Goal: Information Seeking & Learning: Learn about a topic

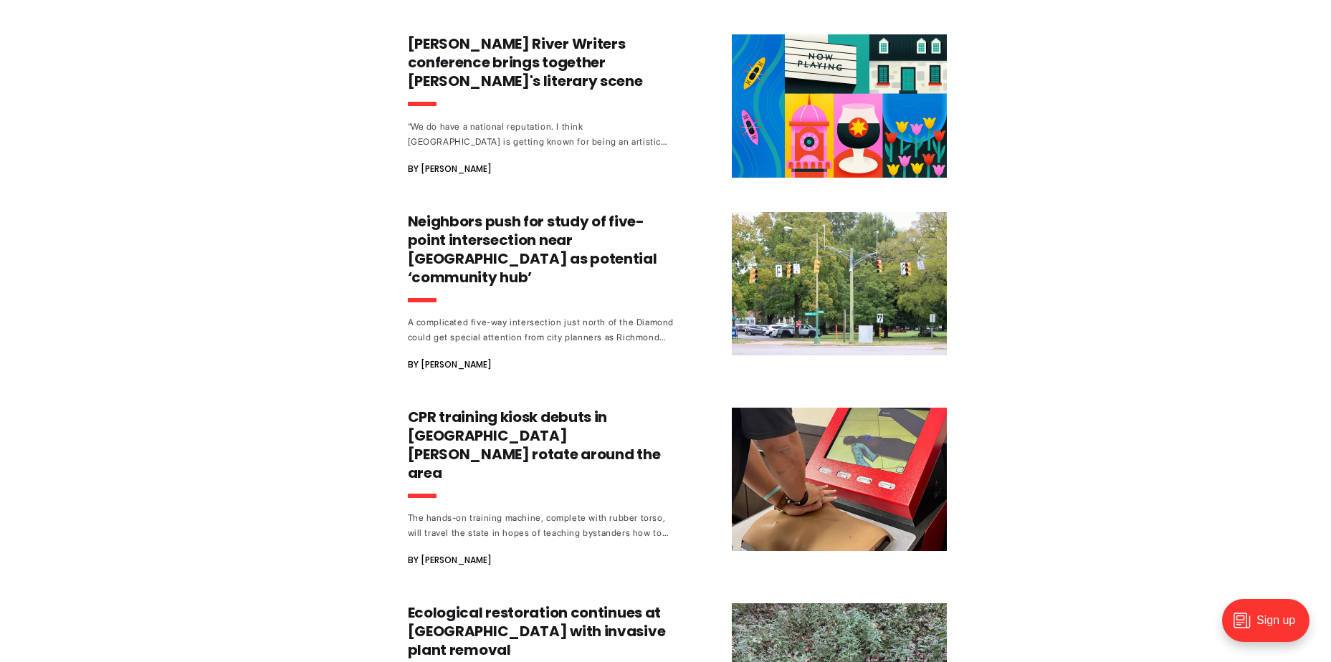
scroll to position [932, 0]
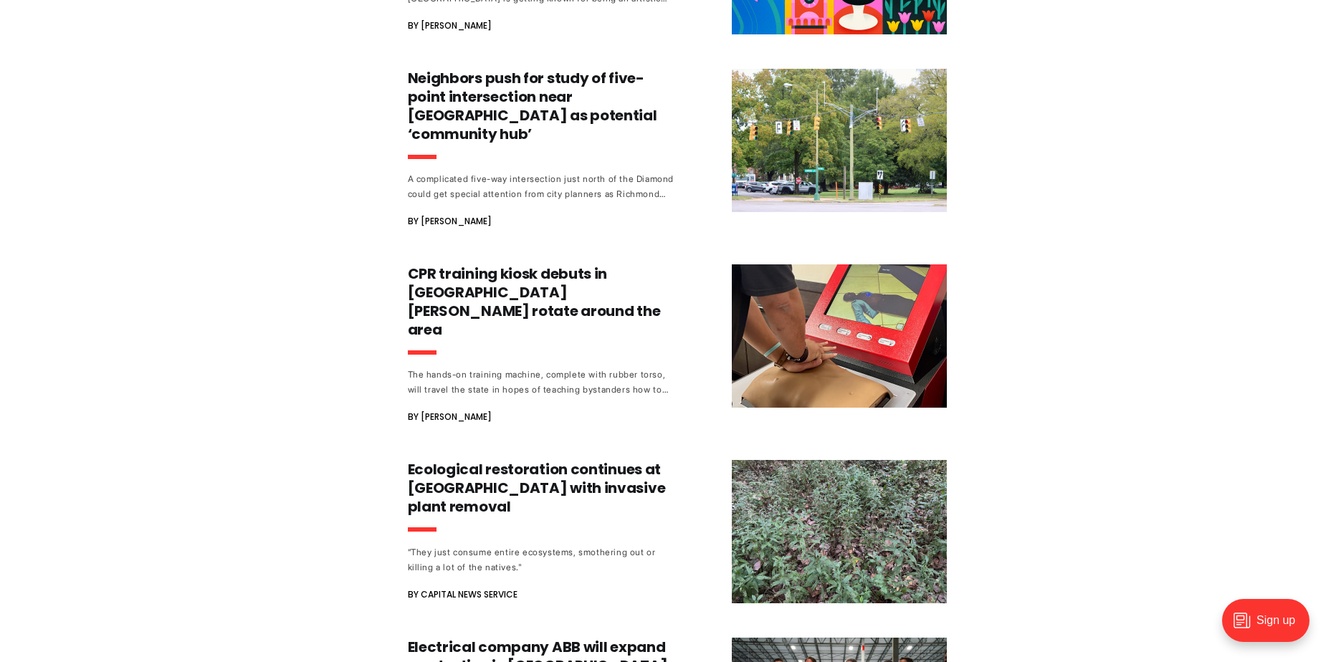
click at [300, 265] on div "Former city spokesperson’s ‘lost’ phone is latest sticking point in transparenc…" at bounding box center [665, 95] width 1331 height 1727
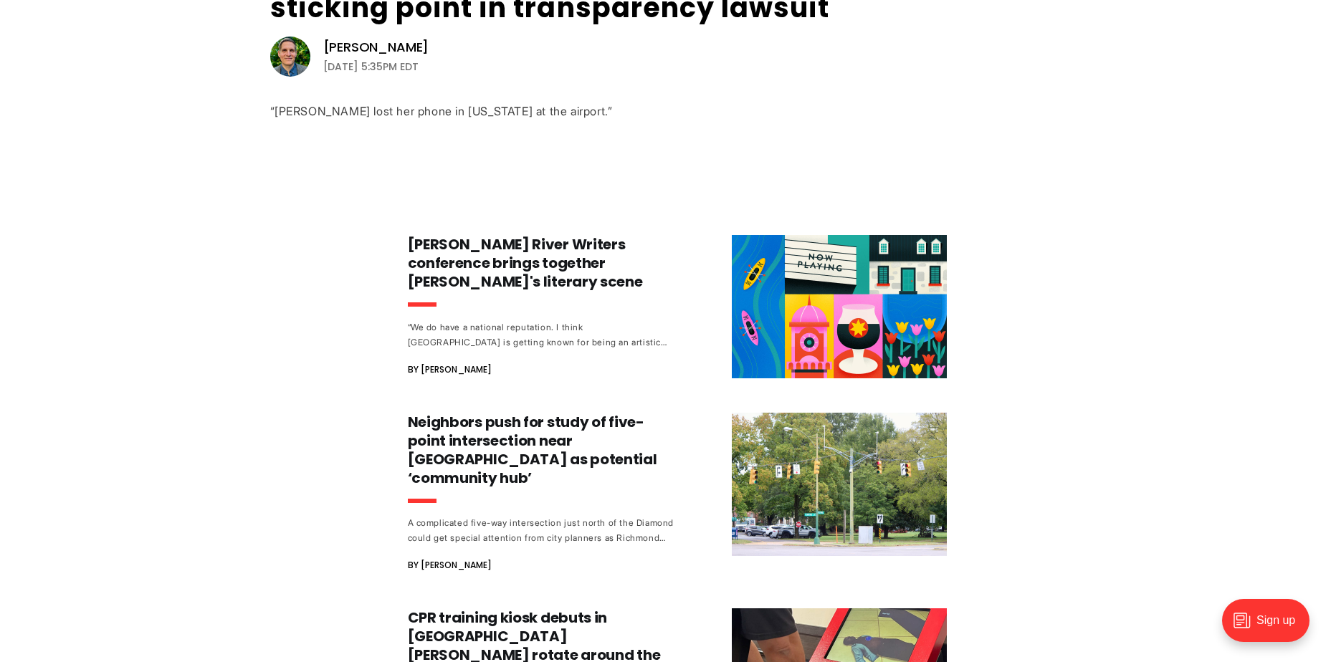
scroll to position [0, 0]
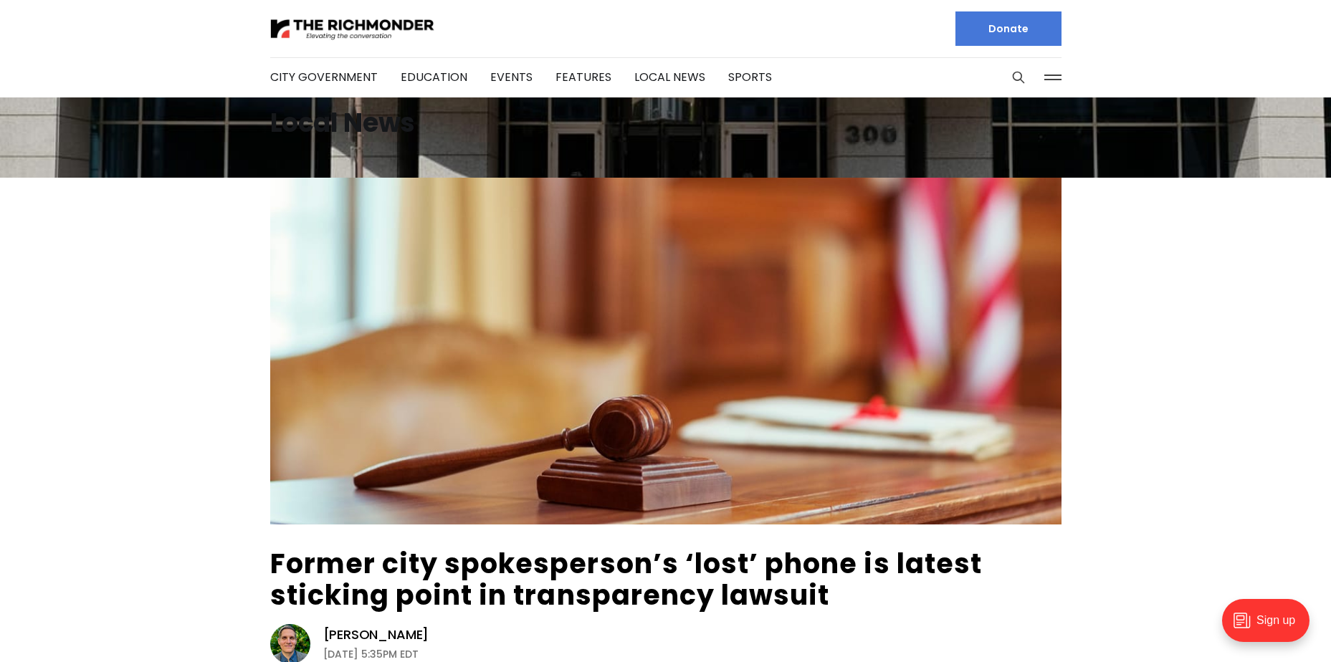
drag, startPoint x: 185, startPoint y: 553, endPoint x: 186, endPoint y: 320, distance: 232.9
drag, startPoint x: 940, startPoint y: 1, endPoint x: 339, endPoint y: 81, distance: 605.9
click at [339, 81] on link "City Government" at bounding box center [324, 77] width 108 height 16
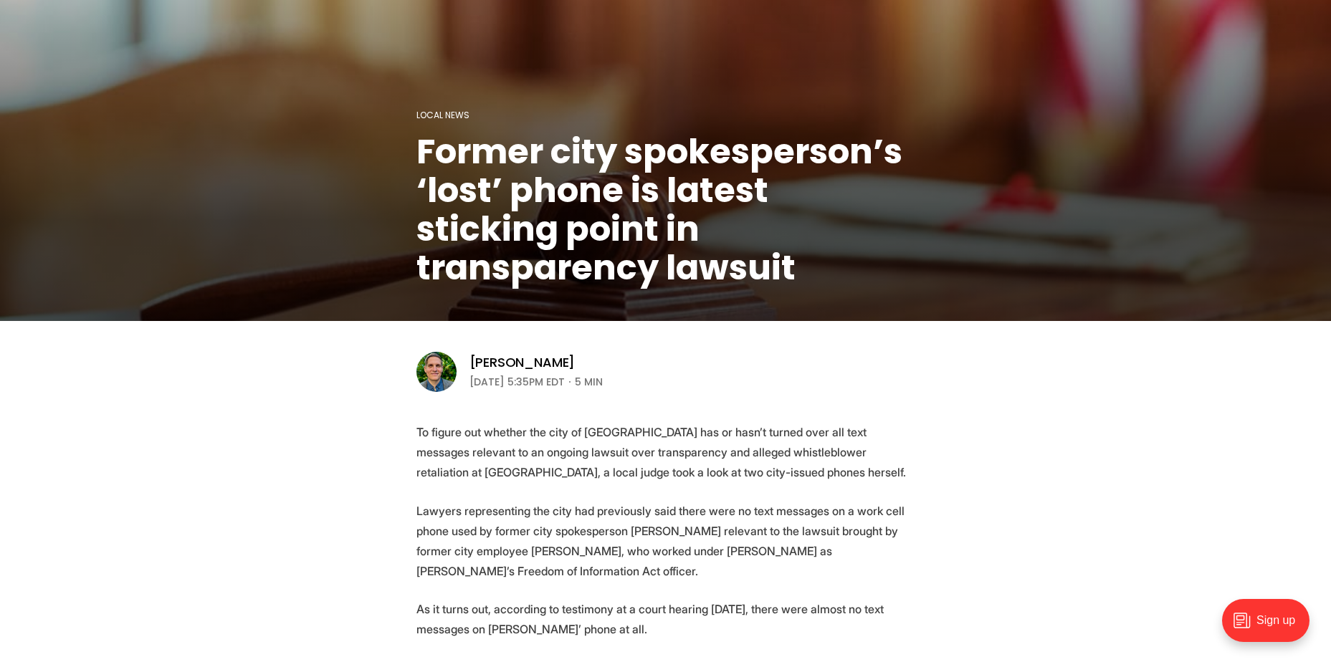
scroll to position [215, 0]
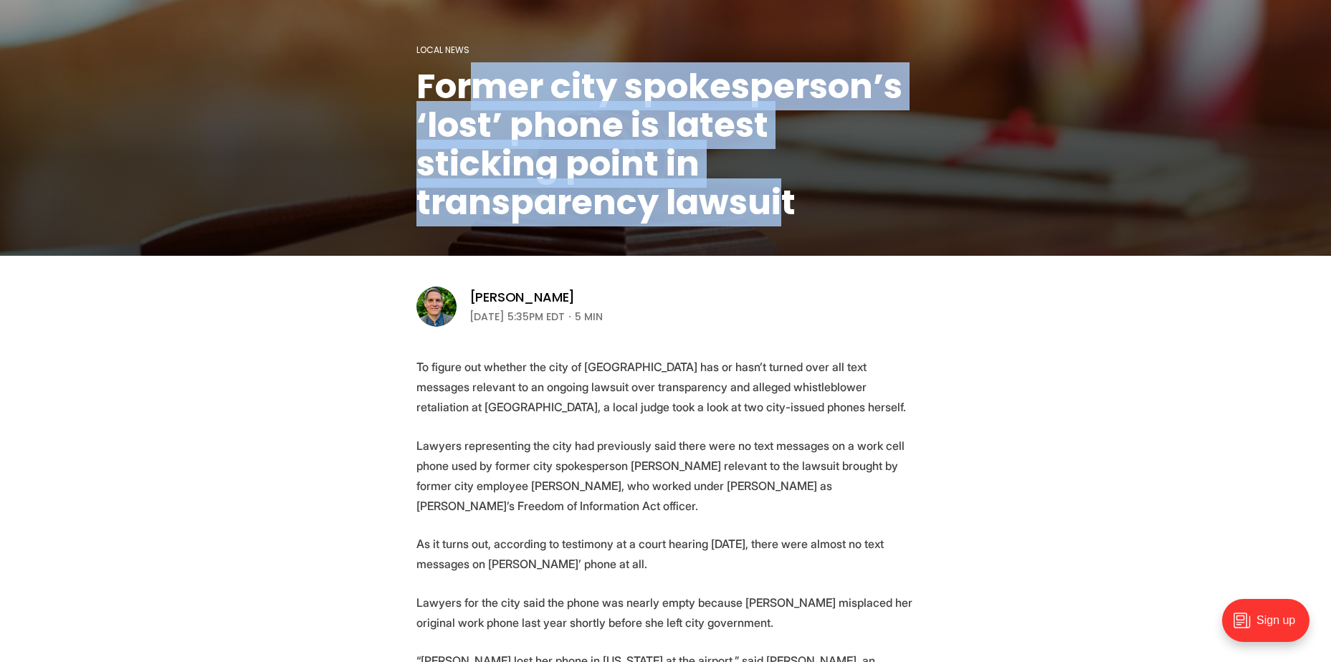
drag, startPoint x: 469, startPoint y: 85, endPoint x: 785, endPoint y: 193, distance: 334.5
click at [785, 193] on h1 "Former city spokesperson’s ‘lost’ phone is latest sticking point in transparenc…" at bounding box center [665, 144] width 499 height 155
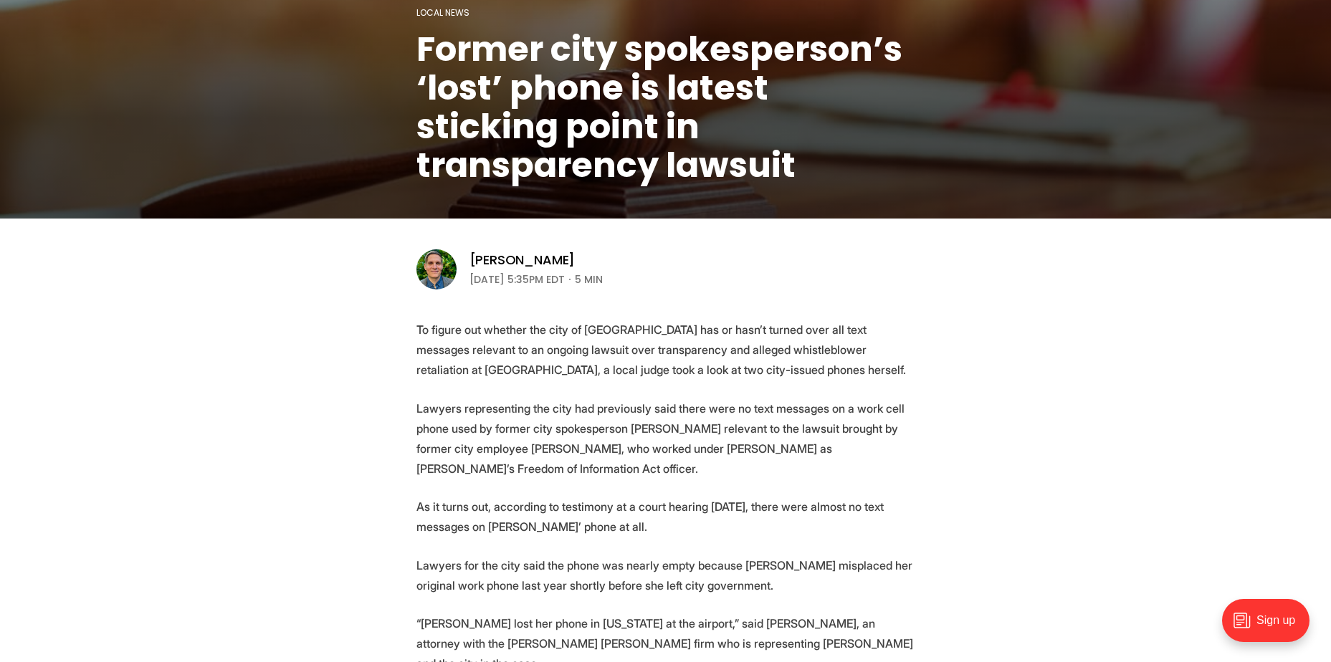
scroll to position [358, 0]
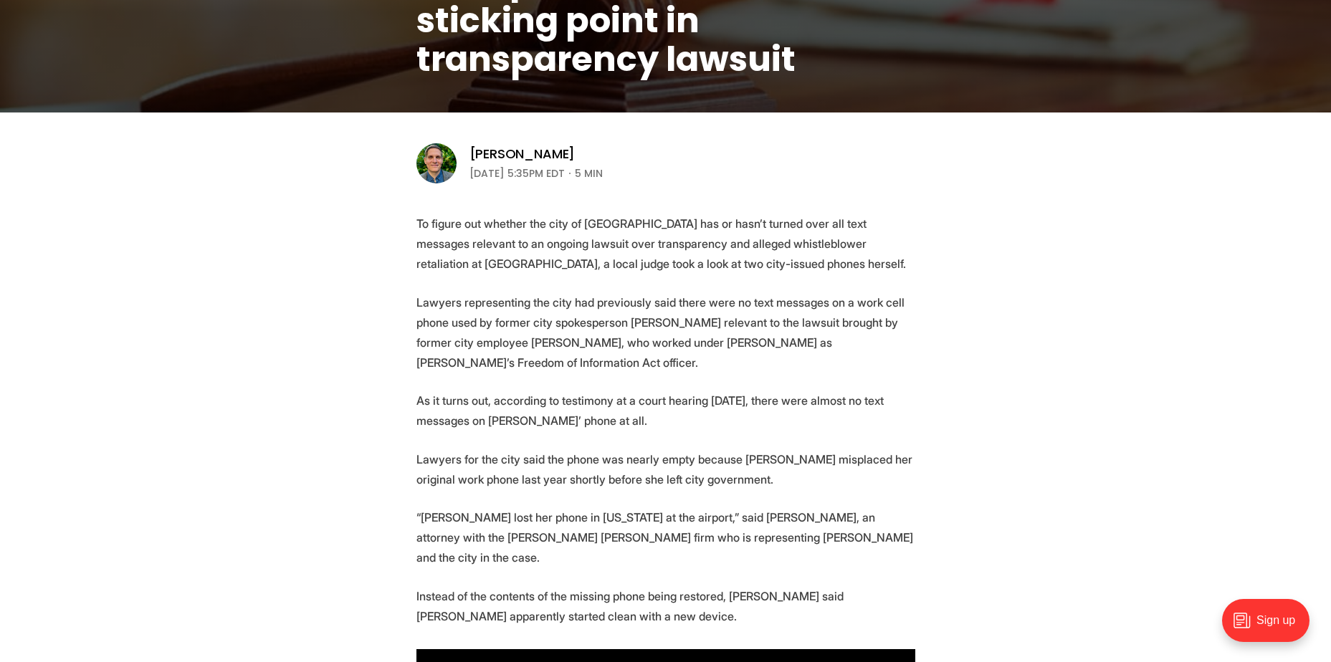
click at [505, 232] on p "To figure out whether the city of [GEOGRAPHIC_DATA] has or hasn’t turned over a…" at bounding box center [665, 244] width 499 height 60
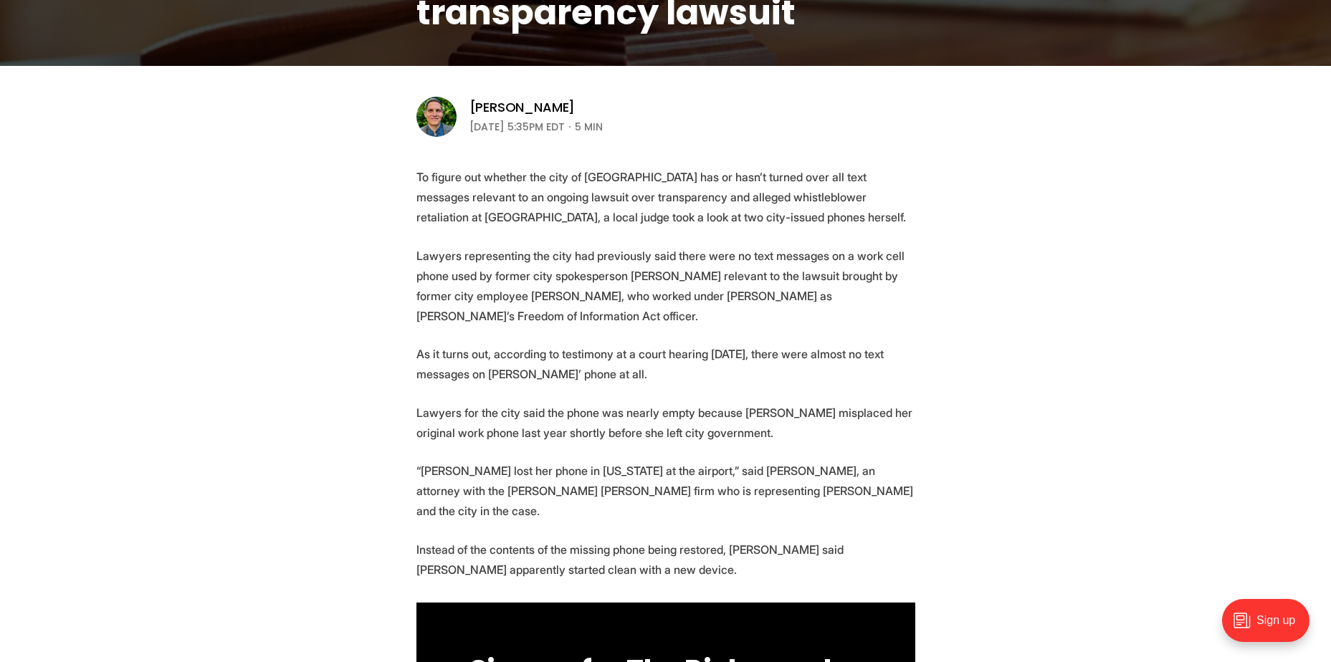
scroll to position [430, 0]
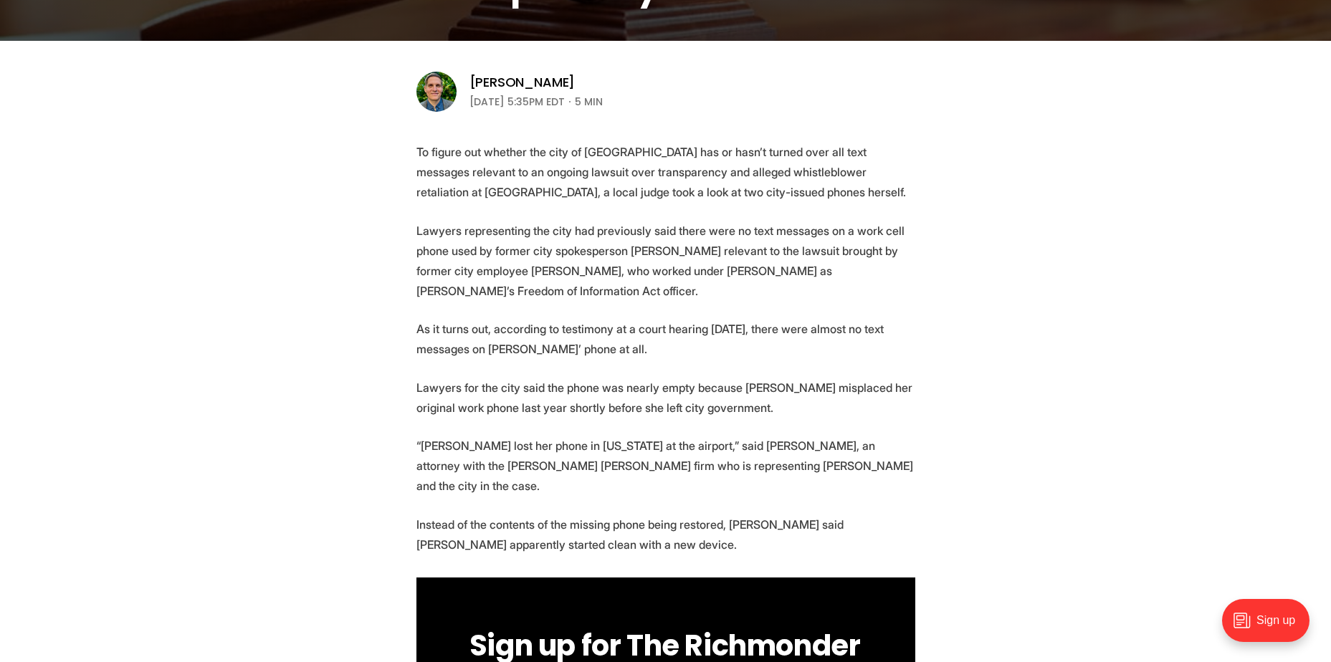
drag, startPoint x: 624, startPoint y: 245, endPoint x: 768, endPoint y: 254, distance: 144.4
click at [768, 254] on p "Lawyers representing the city had previously said there were no text messages o…" at bounding box center [665, 261] width 499 height 80
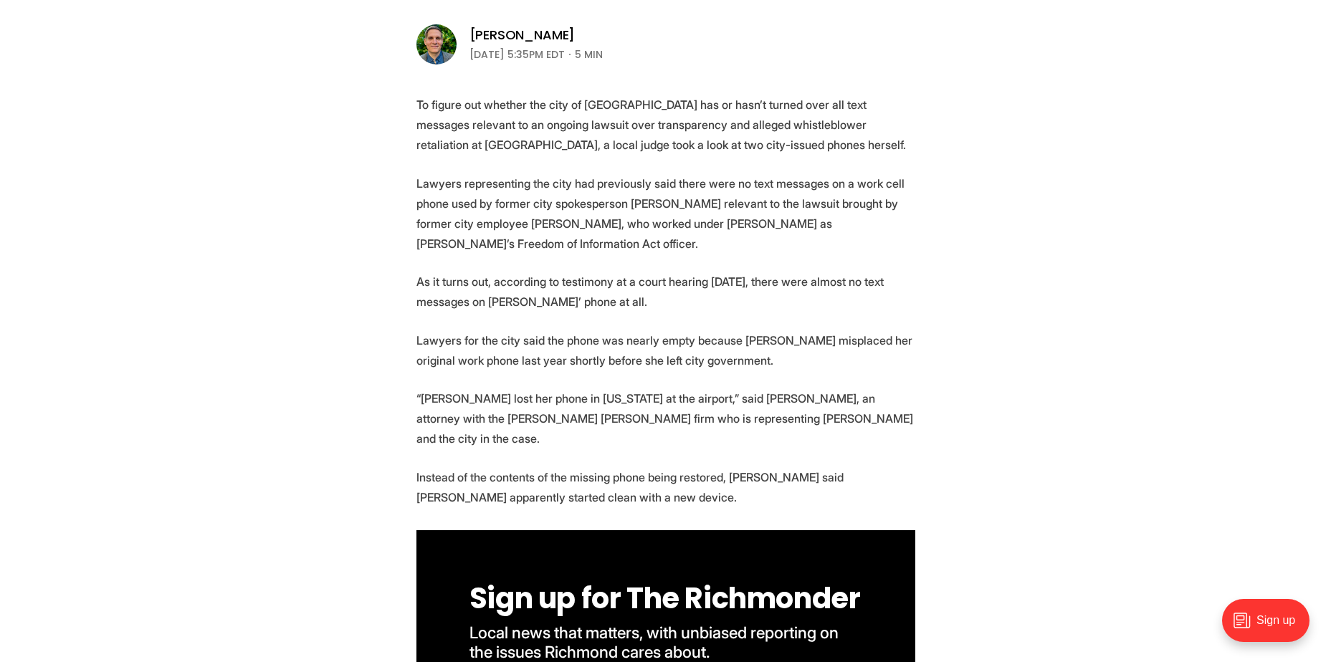
scroll to position [502, 0]
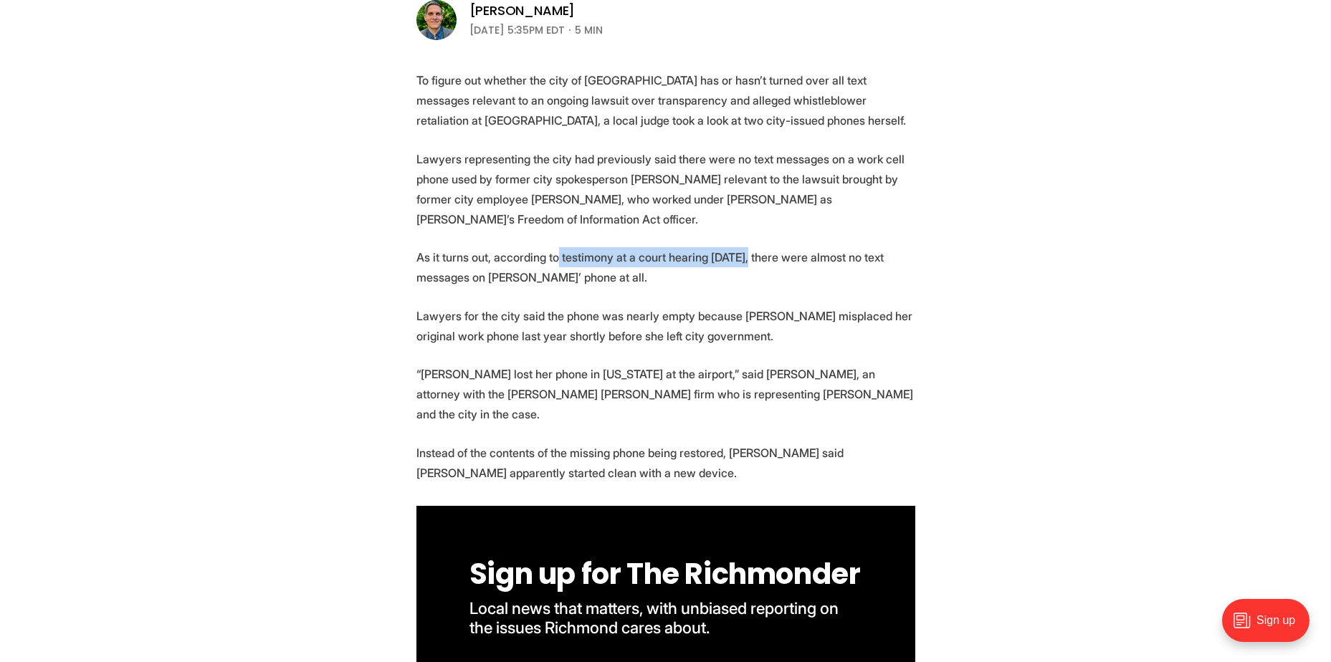
drag, startPoint x: 553, startPoint y: 254, endPoint x: 749, endPoint y: 262, distance: 195.8
click at [749, 262] on p "As it turns out, according to testimony at a court hearing [DATE], there were a…" at bounding box center [665, 267] width 499 height 40
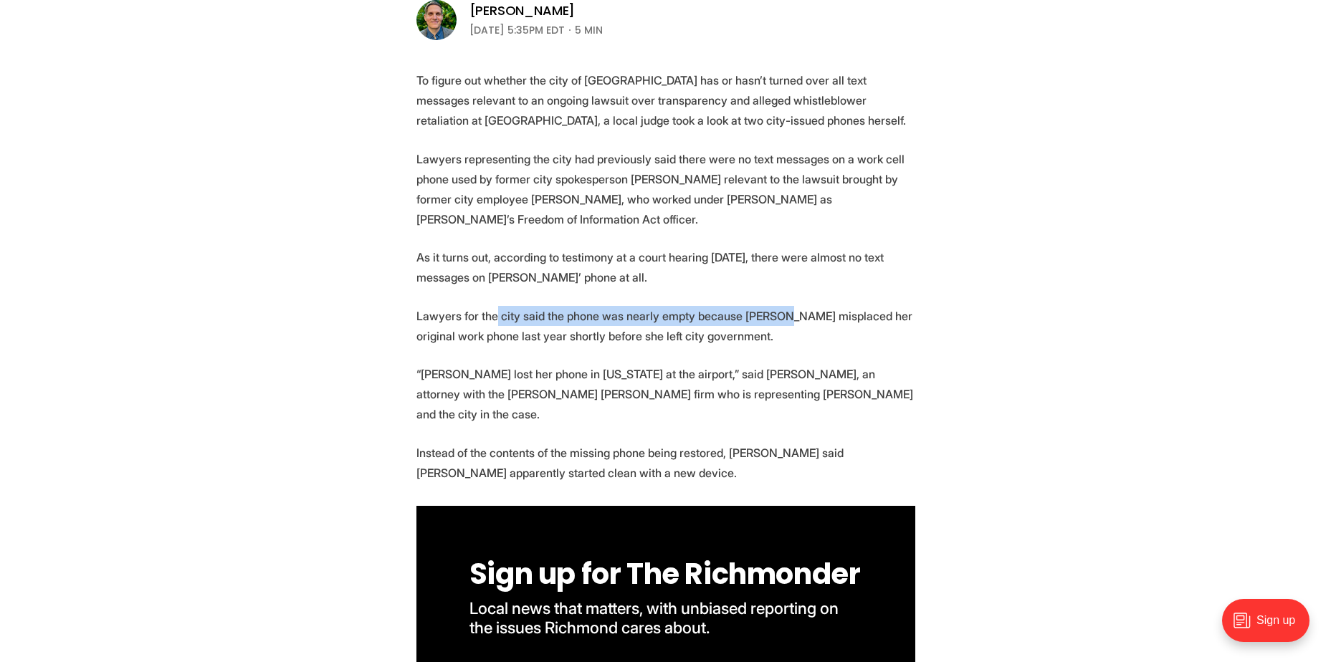
drag, startPoint x: 496, startPoint y: 312, endPoint x: 774, endPoint y: 319, distance: 278.1
click at [774, 319] on p "Lawyers for the city said the phone was nearly empty because [PERSON_NAME] misp…" at bounding box center [665, 326] width 499 height 40
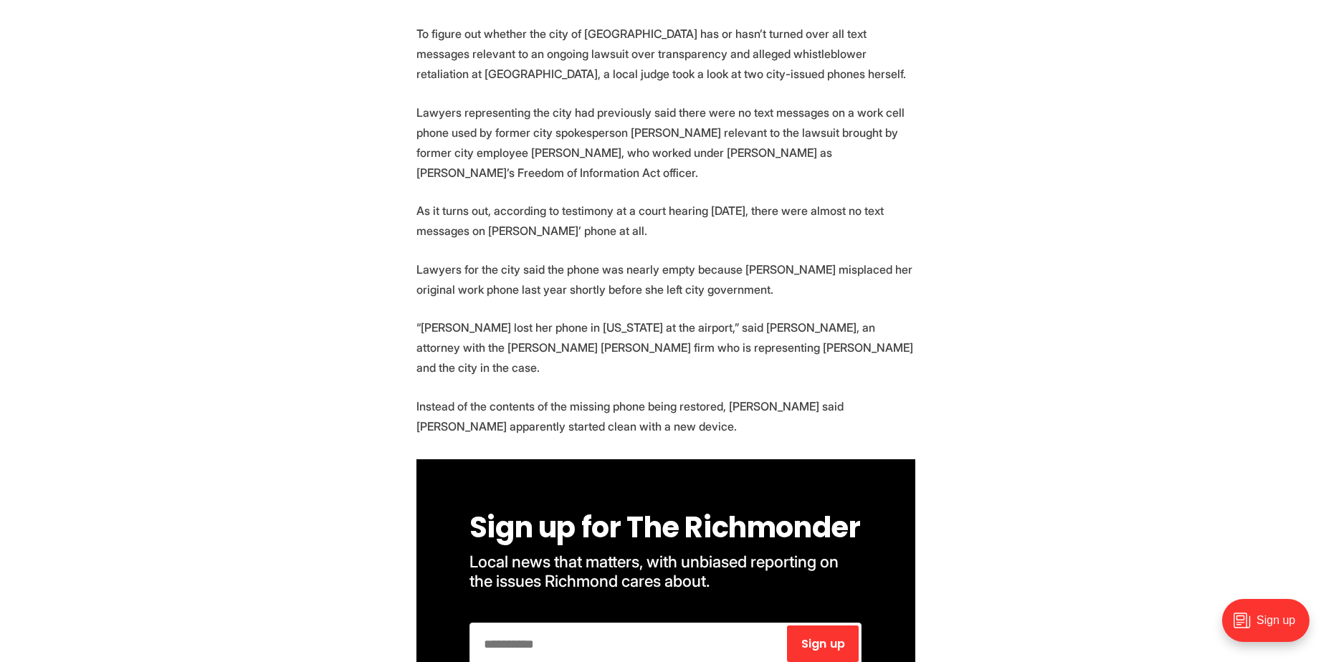
scroll to position [573, 0]
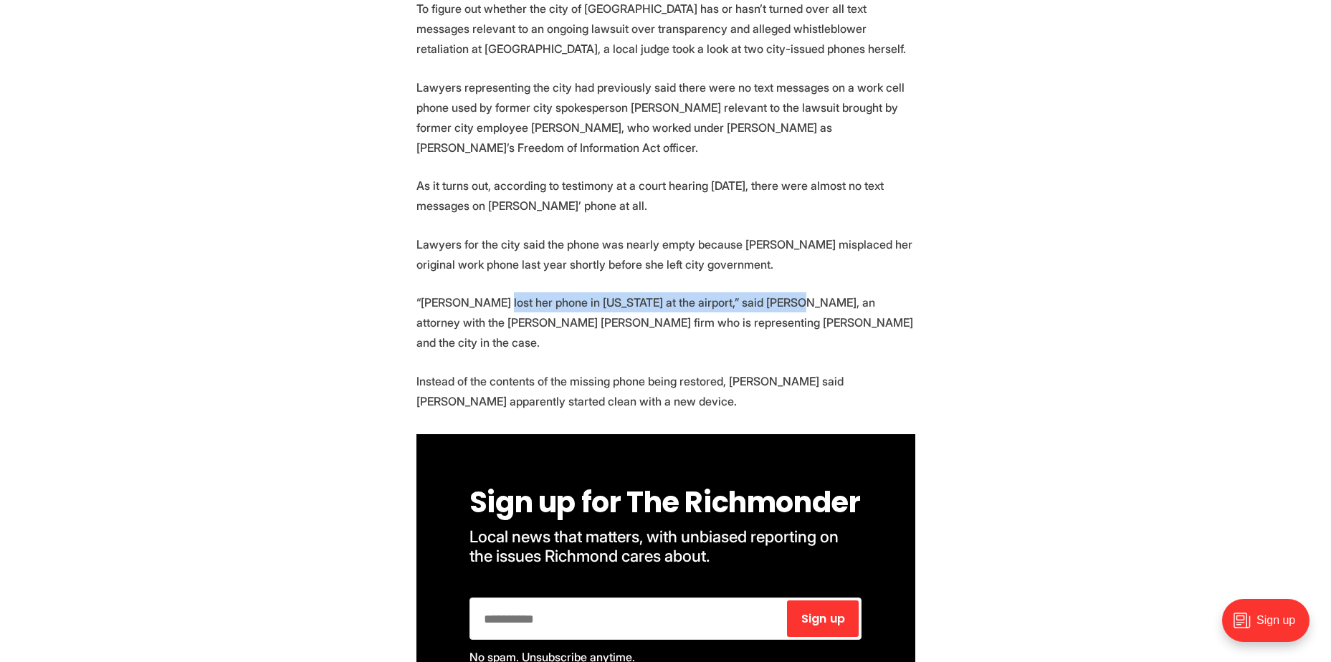
drag, startPoint x: 496, startPoint y: 298, endPoint x: 779, endPoint y: 305, distance: 283.2
click at [779, 305] on p "“[PERSON_NAME] lost her phone in [US_STATE] at the airport,” said [PERSON_NAME]…" at bounding box center [665, 322] width 499 height 60
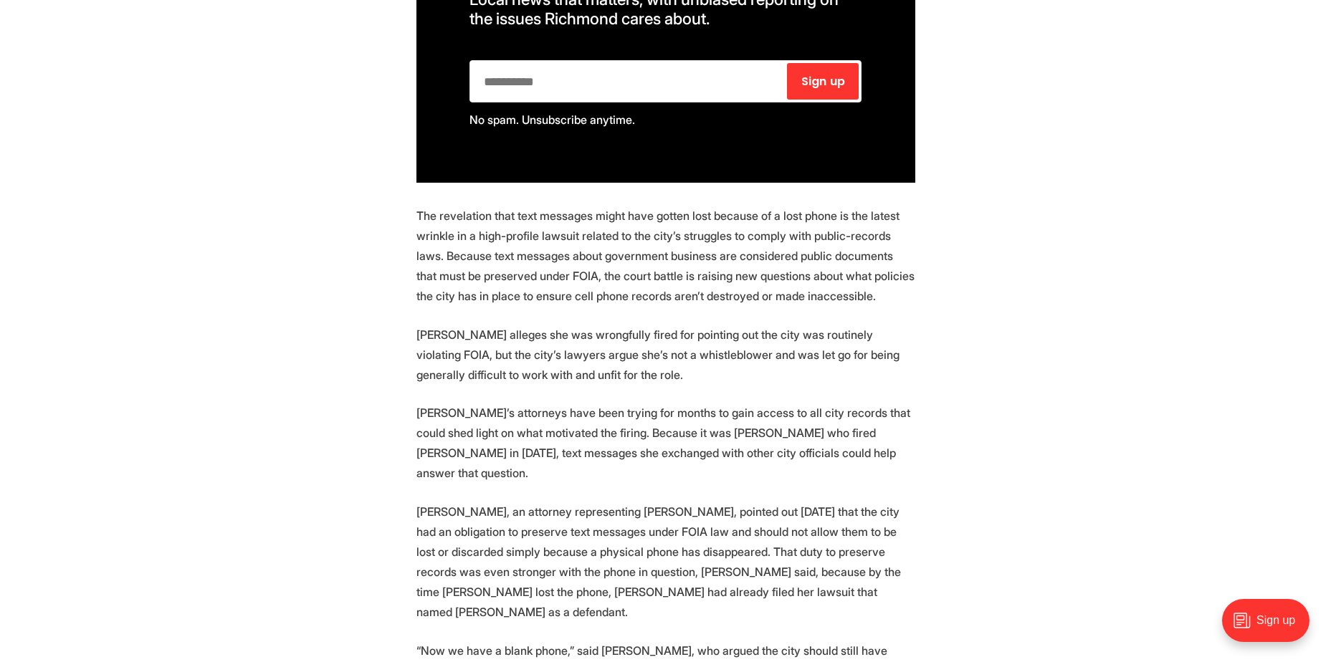
scroll to position [1147, 0]
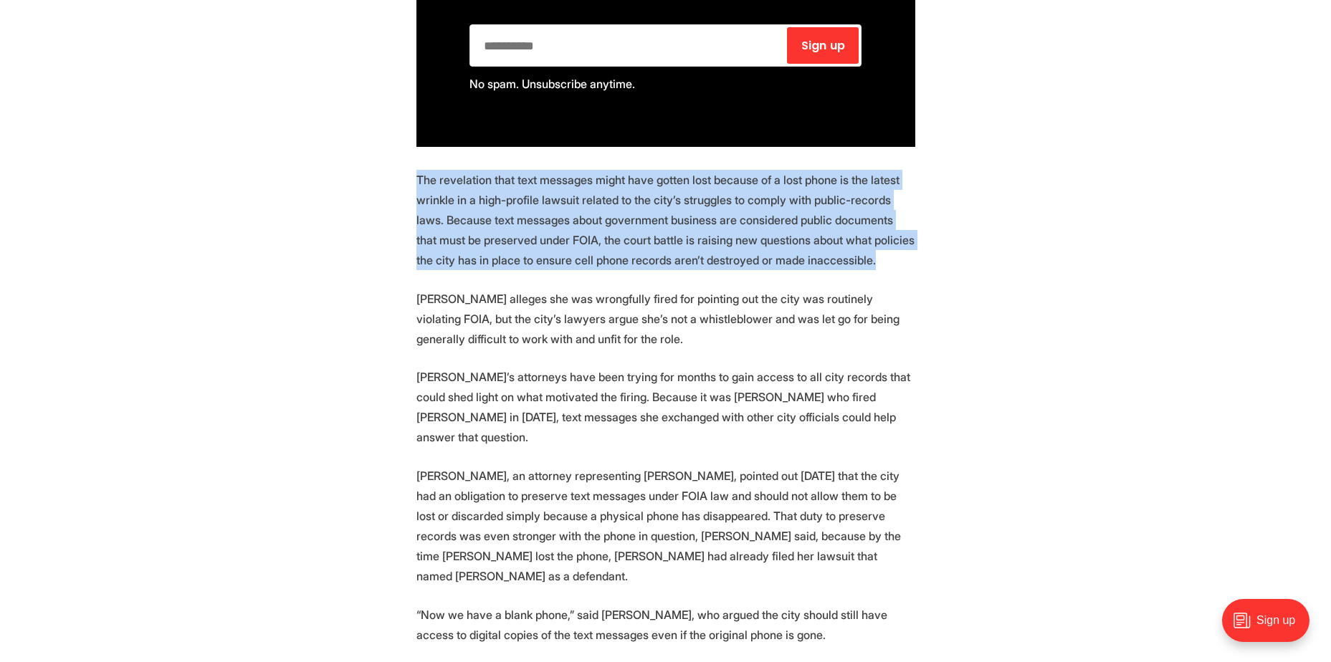
drag, startPoint x: 417, startPoint y: 187, endPoint x: 863, endPoint y: 272, distance: 453.7
click at [863, 270] on p "The revelation that text messages might have gotten lost because of a lost phon…" at bounding box center [665, 220] width 499 height 100
drag, startPoint x: 863, startPoint y: 272, endPoint x: 850, endPoint y: 277, distance: 13.8
click at [850, 270] on p "The revelation that text messages might have gotten lost because of a lost phon…" at bounding box center [665, 220] width 499 height 100
drag, startPoint x: 837, startPoint y: 274, endPoint x: 402, endPoint y: 191, distance: 442.9
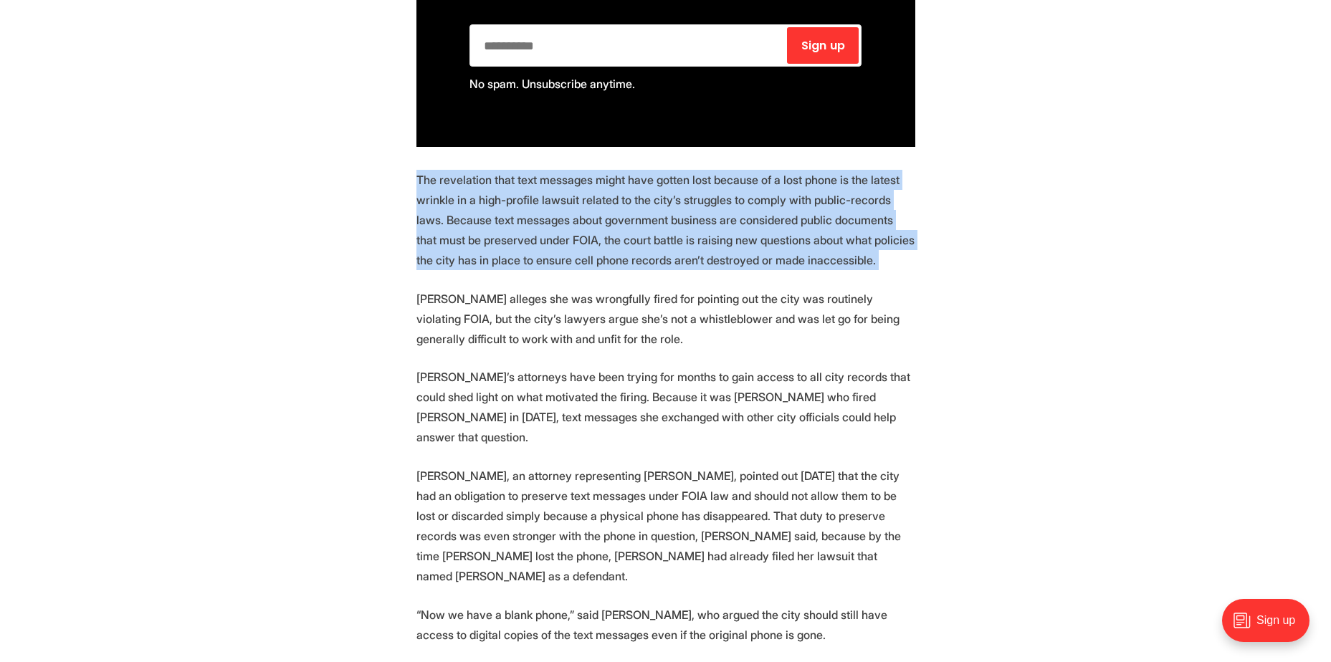
drag, startPoint x: 402, startPoint y: 191, endPoint x: 330, endPoint y: 213, distance: 75.5
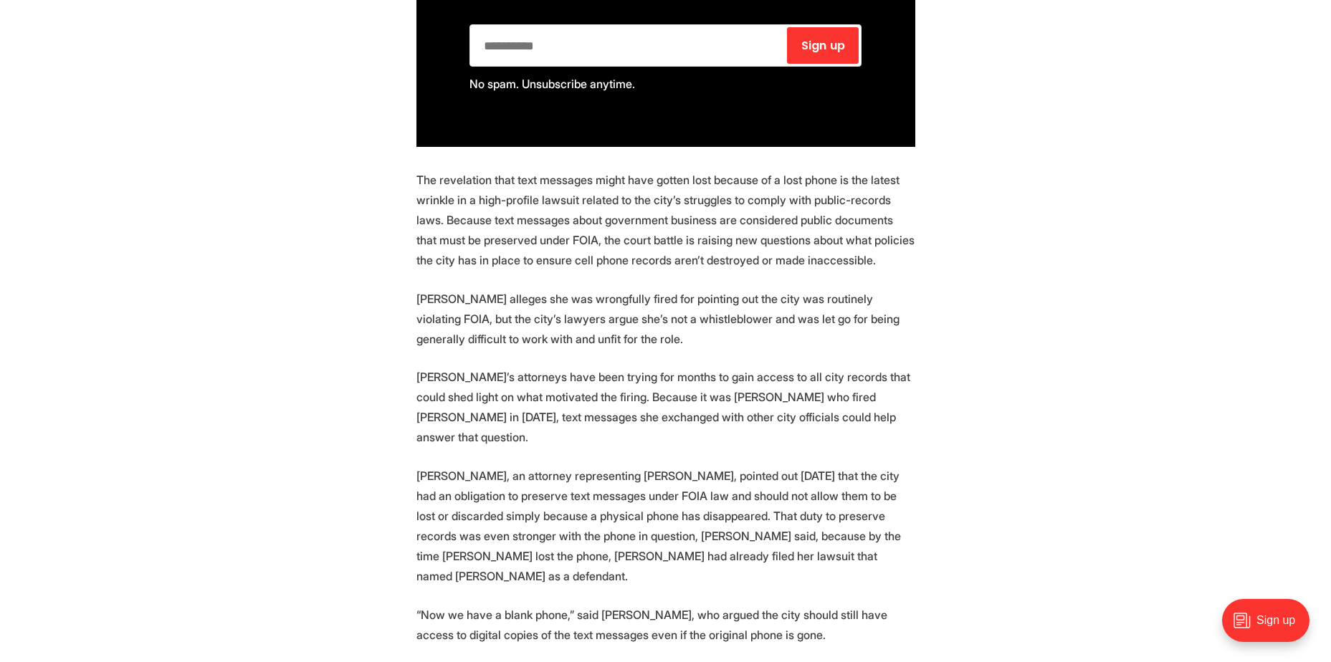
click at [461, 223] on p "The revelation that text messages might have gotten lost because of a lost phon…" at bounding box center [665, 220] width 499 height 100
drag, startPoint x: 518, startPoint y: 269, endPoint x: 845, endPoint y: 282, distance: 327.0
drag, startPoint x: 845, startPoint y: 282, endPoint x: 679, endPoint y: 290, distance: 166.5
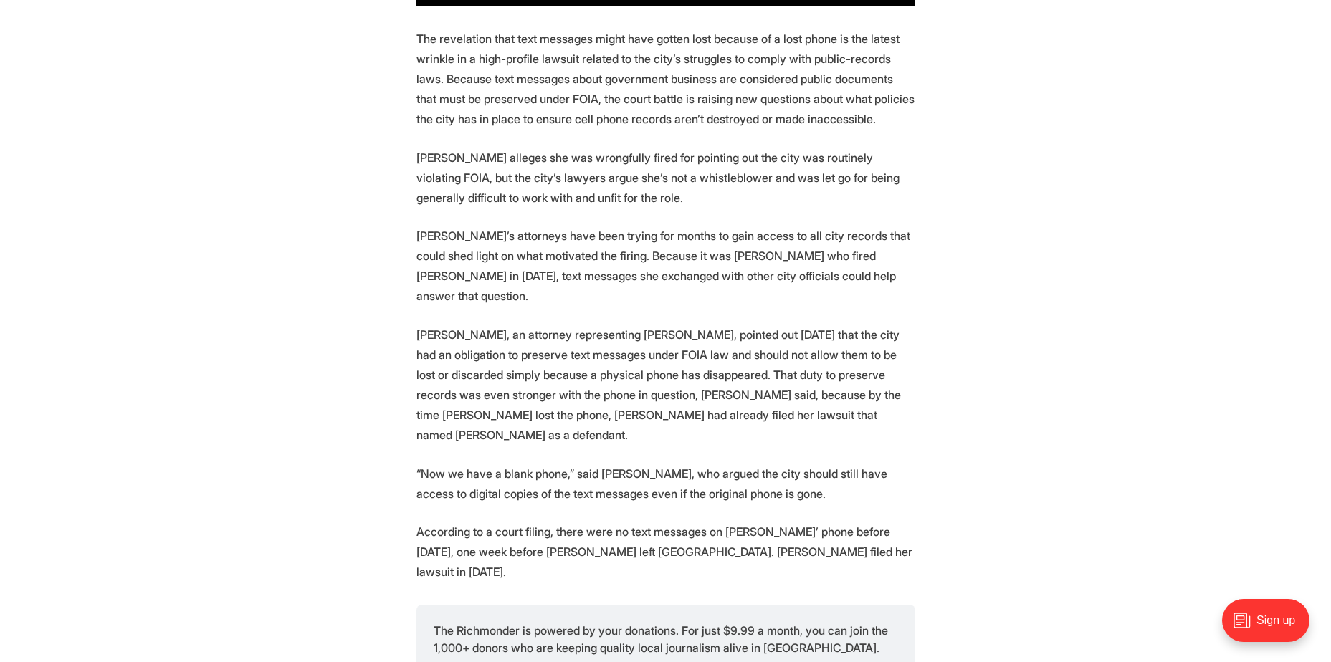
scroll to position [1290, 0]
click at [373, 261] on section "To figure out whether the city of [GEOGRAPHIC_DATA] has or hasn’t turned over a…" at bounding box center [665, 670] width 1331 height 2776
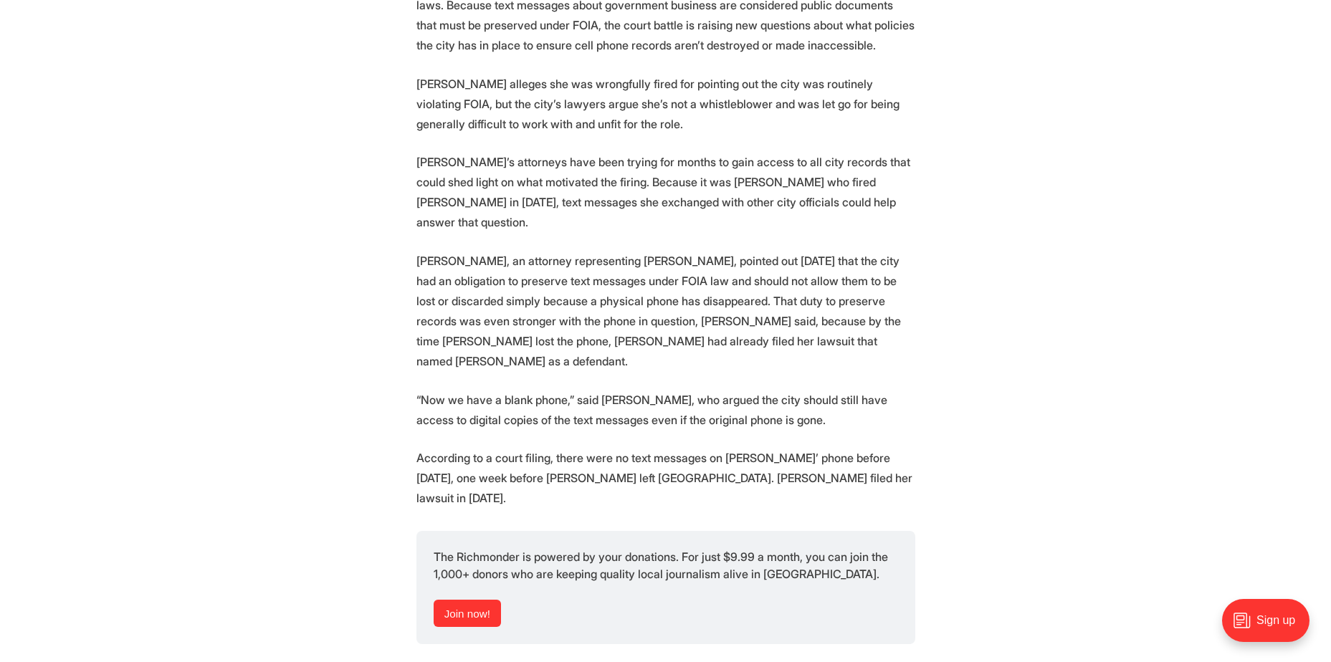
click at [371, 277] on section "To figure out whether the city of [GEOGRAPHIC_DATA] has or hasn’t turned over a…" at bounding box center [665, 598] width 1331 height 2776
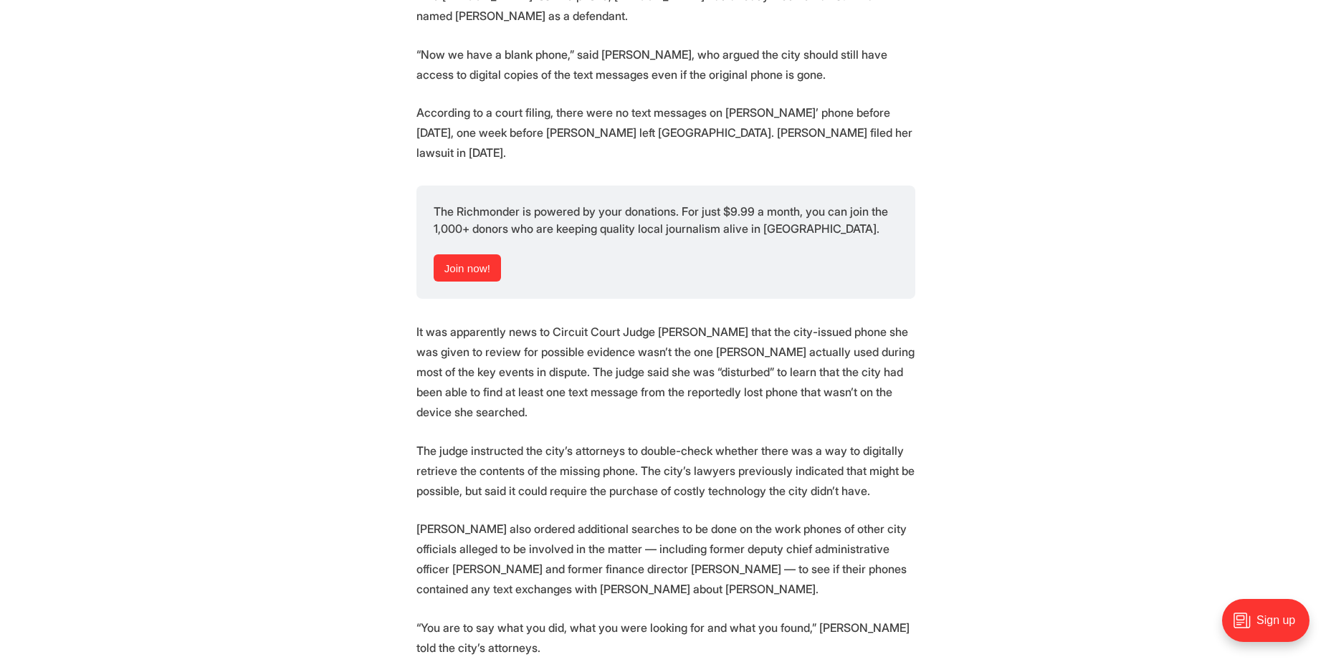
scroll to position [1720, 0]
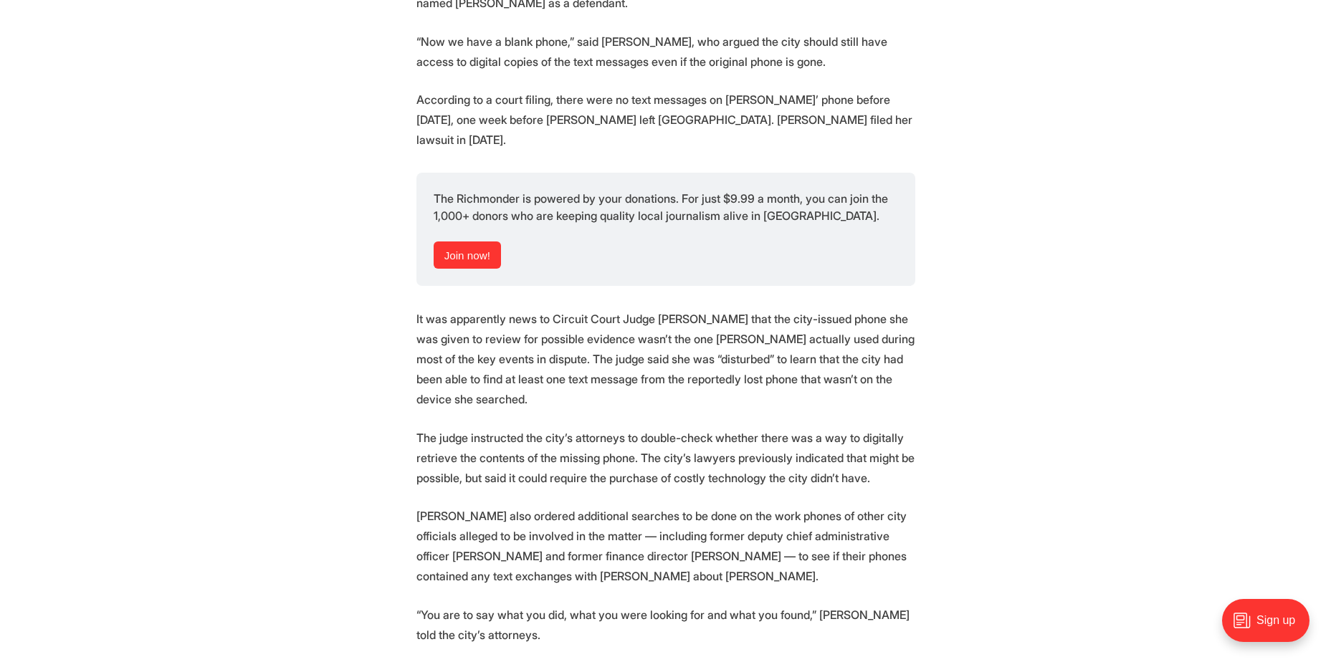
click at [641, 311] on p "It was apparently news to Circuit Court Judge [PERSON_NAME] that the city-issue…" at bounding box center [665, 359] width 499 height 100
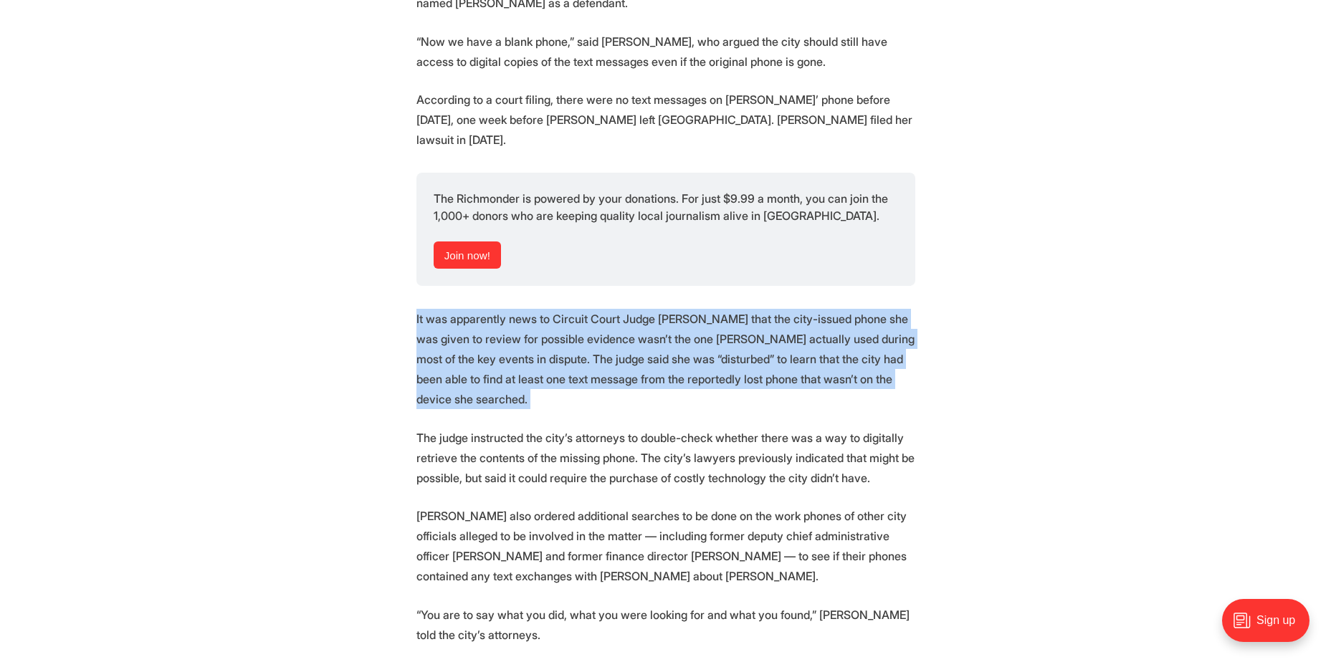
click at [641, 311] on p "It was apparently news to Circuit Court Judge [PERSON_NAME] that the city-issue…" at bounding box center [665, 359] width 499 height 100
drag, startPoint x: 641, startPoint y: 311, endPoint x: 565, endPoint y: 298, distance: 77.8
click at [565, 309] on p "It was apparently news to Circuit Court Judge [PERSON_NAME] that the city-issue…" at bounding box center [665, 359] width 499 height 100
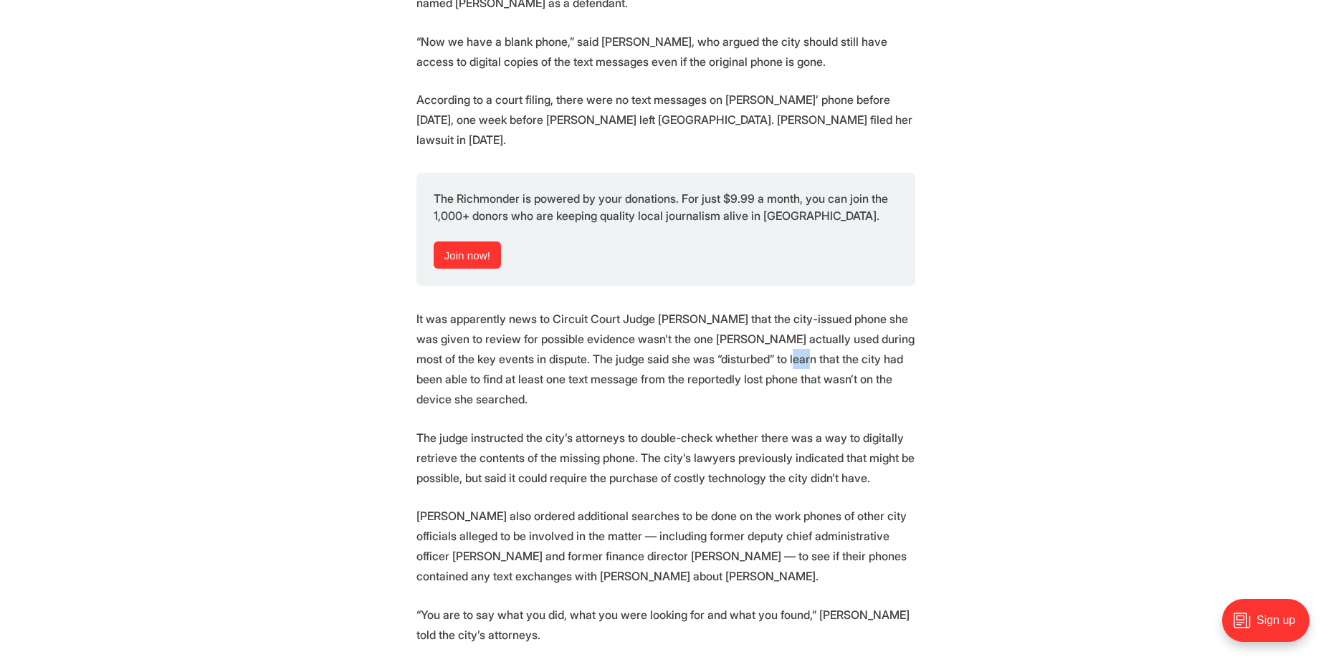
drag, startPoint x: 735, startPoint y: 307, endPoint x: 752, endPoint y: 307, distance: 16.5
click at [752, 309] on p "It was apparently news to Circuit Court Judge [PERSON_NAME] that the city-issue…" at bounding box center [665, 359] width 499 height 100
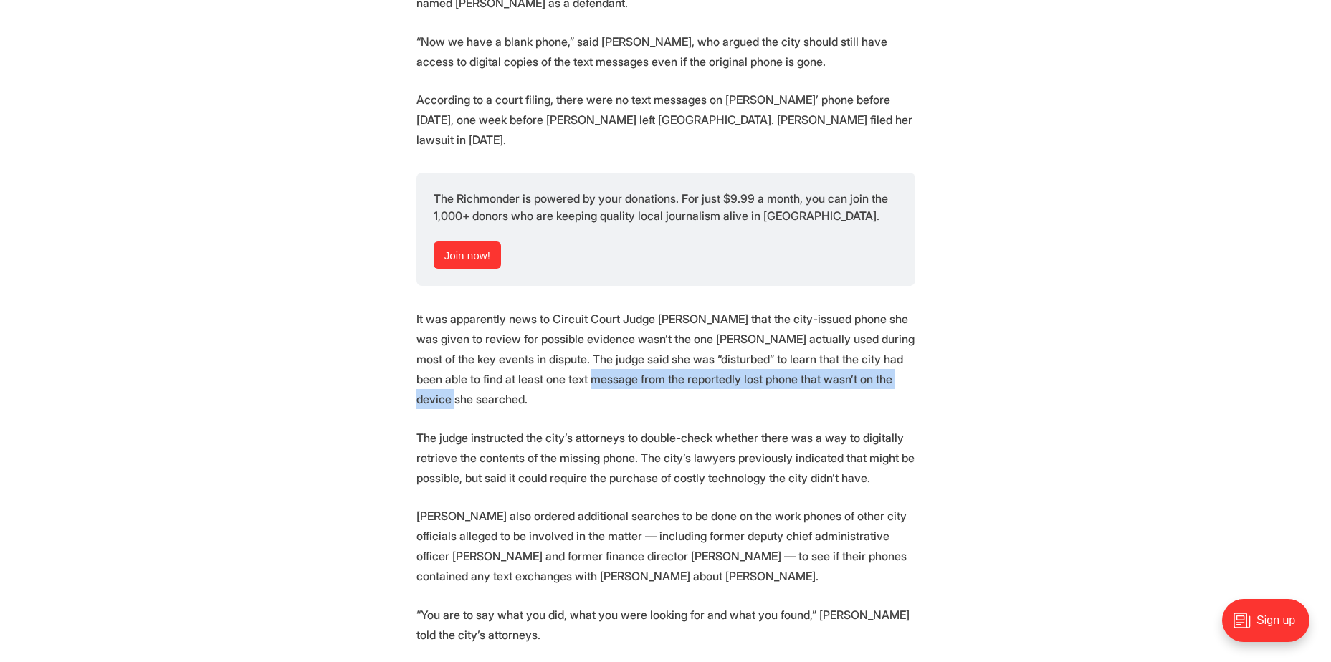
drag, startPoint x: 526, startPoint y: 328, endPoint x: 854, endPoint y: 340, distance: 327.8
click at [854, 340] on p "It was apparently news to Circuit Court Judge [PERSON_NAME] that the city-issue…" at bounding box center [665, 359] width 499 height 100
drag, startPoint x: 452, startPoint y: 330, endPoint x: 973, endPoint y: 340, distance: 521.1
click at [973, 340] on section "To figure out whether the city of [GEOGRAPHIC_DATA] has or hasn’t turned over a…" at bounding box center [665, 240] width 1331 height 2776
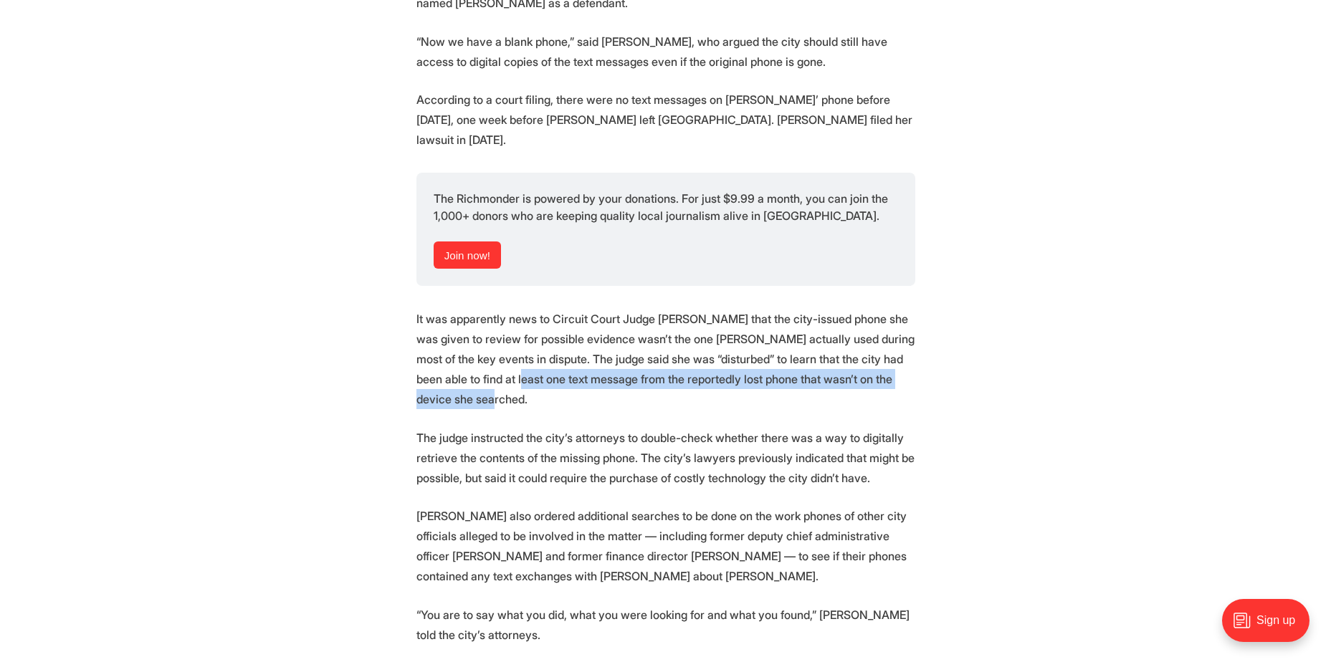
click at [975, 340] on section "To figure out whether the city of [GEOGRAPHIC_DATA] has or hasn’t turned over a…" at bounding box center [665, 240] width 1331 height 2776
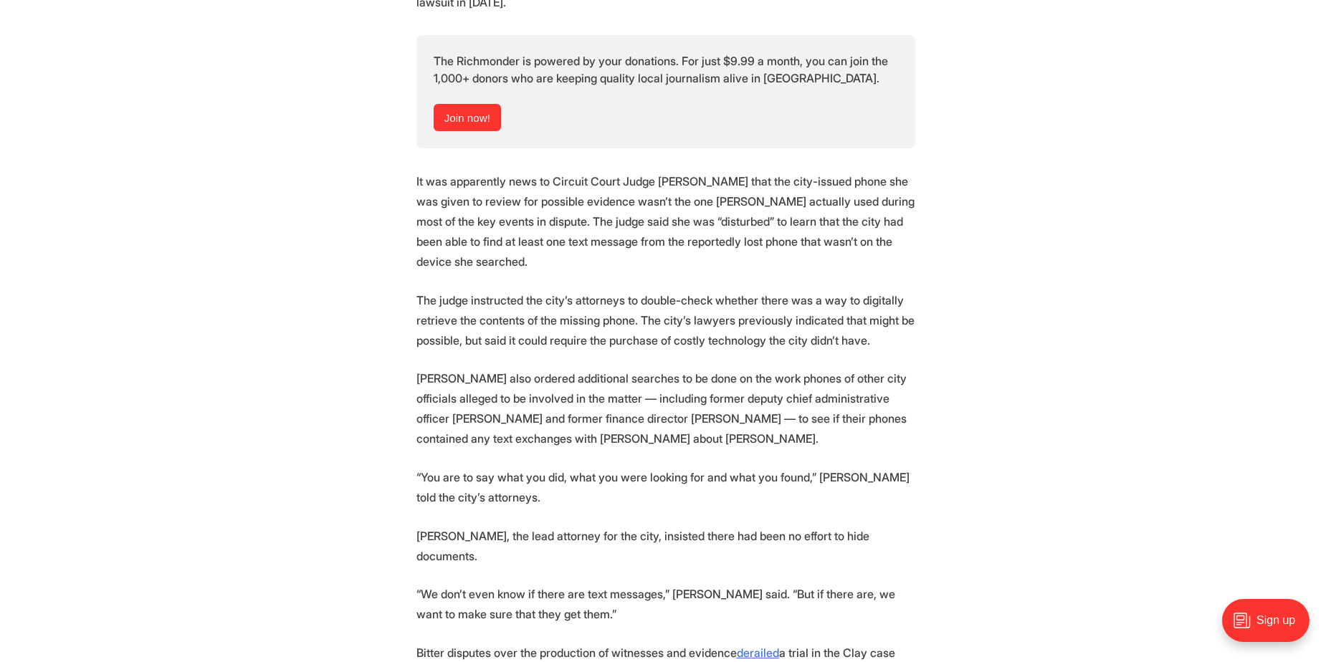
scroll to position [1863, 0]
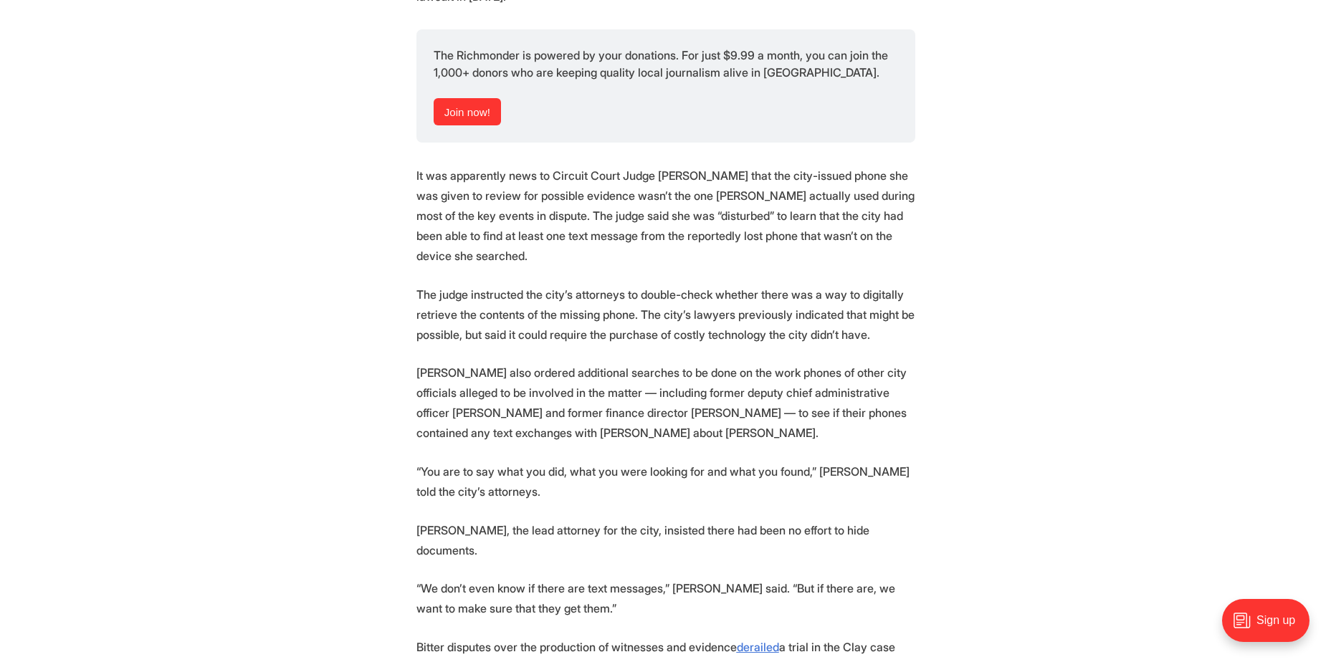
click at [381, 246] on section "To figure out whether the city of [GEOGRAPHIC_DATA] has or hasn’t turned over a…" at bounding box center [665, 97] width 1331 height 2776
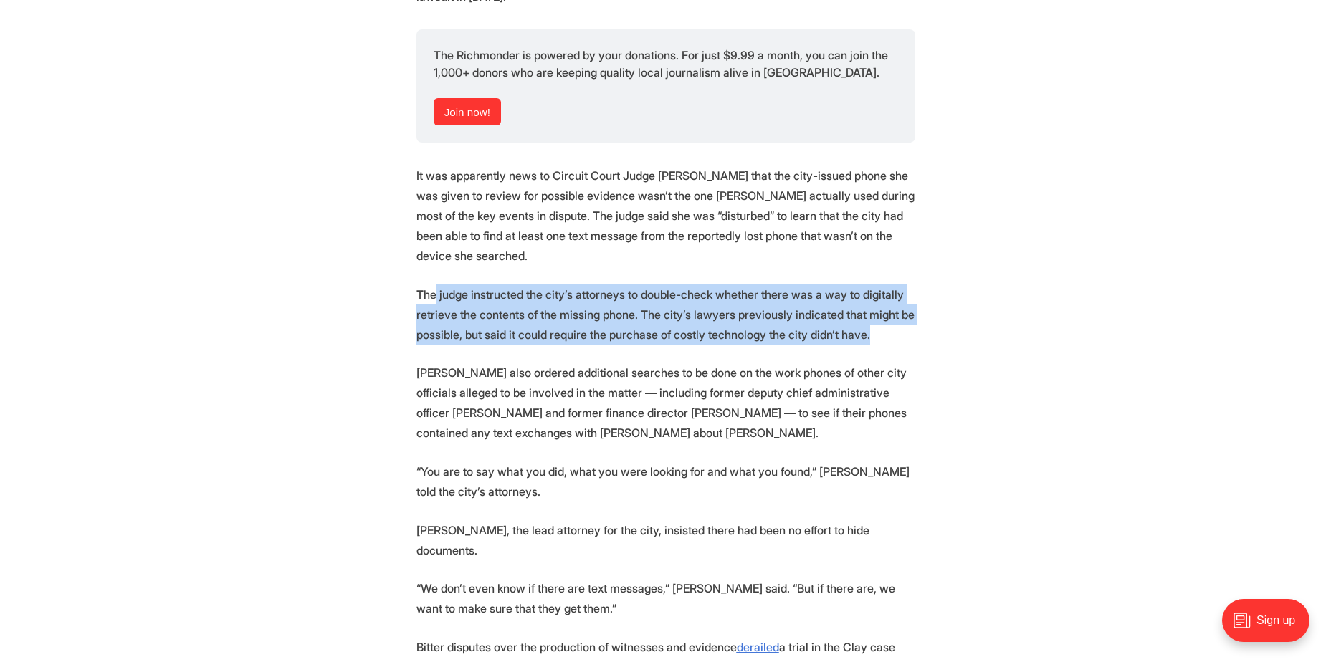
drag, startPoint x: 436, startPoint y: 226, endPoint x: 935, endPoint y: 281, distance: 501.9
click at [935, 281] on section "To figure out whether the city of [GEOGRAPHIC_DATA] has or hasn’t turned over a…" at bounding box center [665, 97] width 1331 height 2776
click at [937, 281] on section "To figure out whether the city of [GEOGRAPHIC_DATA] has or hasn’t turned over a…" at bounding box center [665, 97] width 1331 height 2776
drag, startPoint x: 890, startPoint y: 271, endPoint x: 337, endPoint y: 227, distance: 555.0
click at [337, 227] on section "To figure out whether the city of [GEOGRAPHIC_DATA] has or hasn’t turned over a…" at bounding box center [665, 97] width 1331 height 2776
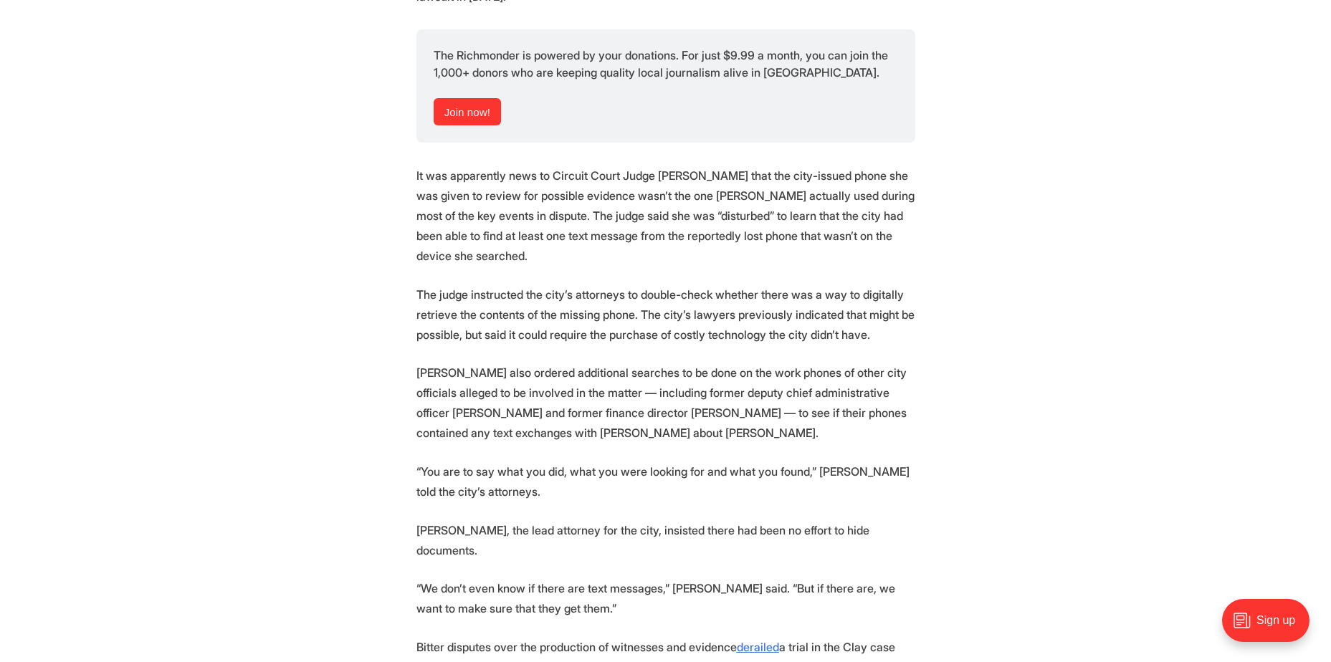
drag, startPoint x: 337, startPoint y: 227, endPoint x: 340, endPoint y: 287, distance: 59.6
click at [340, 287] on section "To figure out whether the city of [GEOGRAPHIC_DATA] has or hasn’t turned over a…" at bounding box center [665, 97] width 1331 height 2776
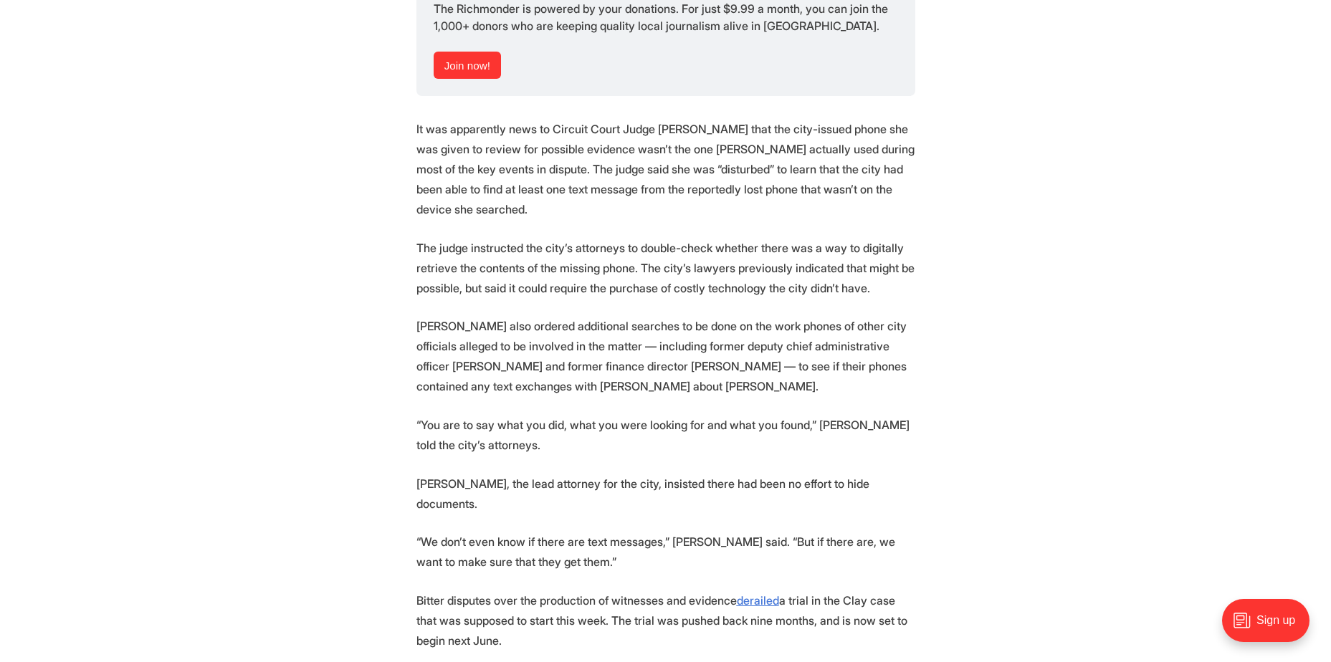
scroll to position [1935, 0]
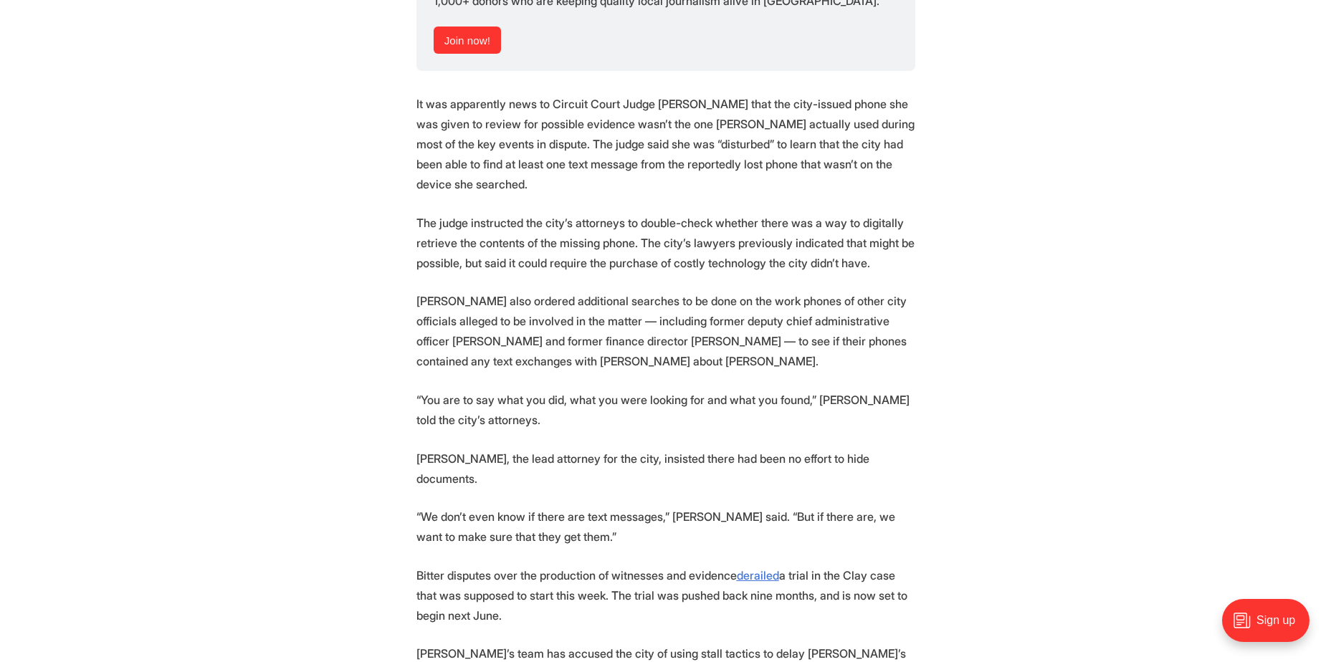
click at [350, 251] on section "To figure out whether the city of [GEOGRAPHIC_DATA] has or hasn’t turned over a…" at bounding box center [665, 25] width 1331 height 2776
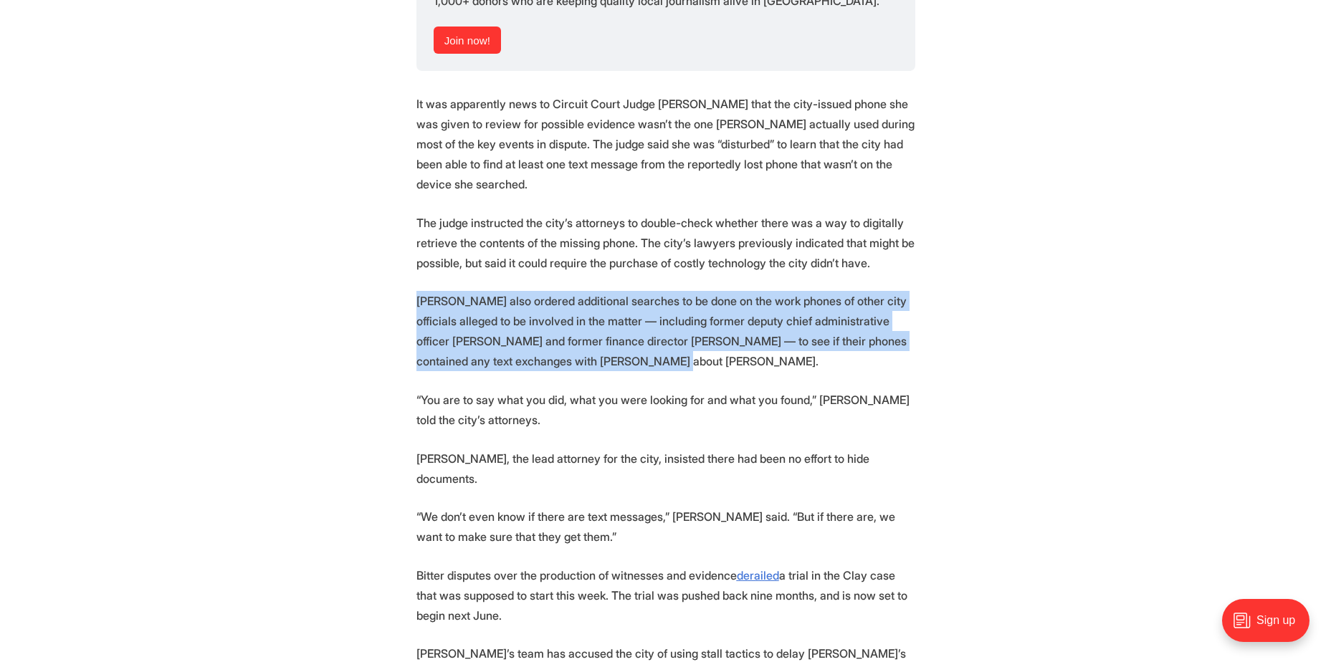
drag, startPoint x: 626, startPoint y: 285, endPoint x: 377, endPoint y: 231, distance: 255.1
click at [377, 231] on section "To figure out whether the city of [GEOGRAPHIC_DATA] has or hasn’t turned over a…" at bounding box center [665, 25] width 1331 height 2776
drag, startPoint x: 377, startPoint y: 231, endPoint x: 311, endPoint y: 266, distance: 74.4
click at [311, 266] on section "To figure out whether the city of [GEOGRAPHIC_DATA] has or hasn’t turned over a…" at bounding box center [665, 25] width 1331 height 2776
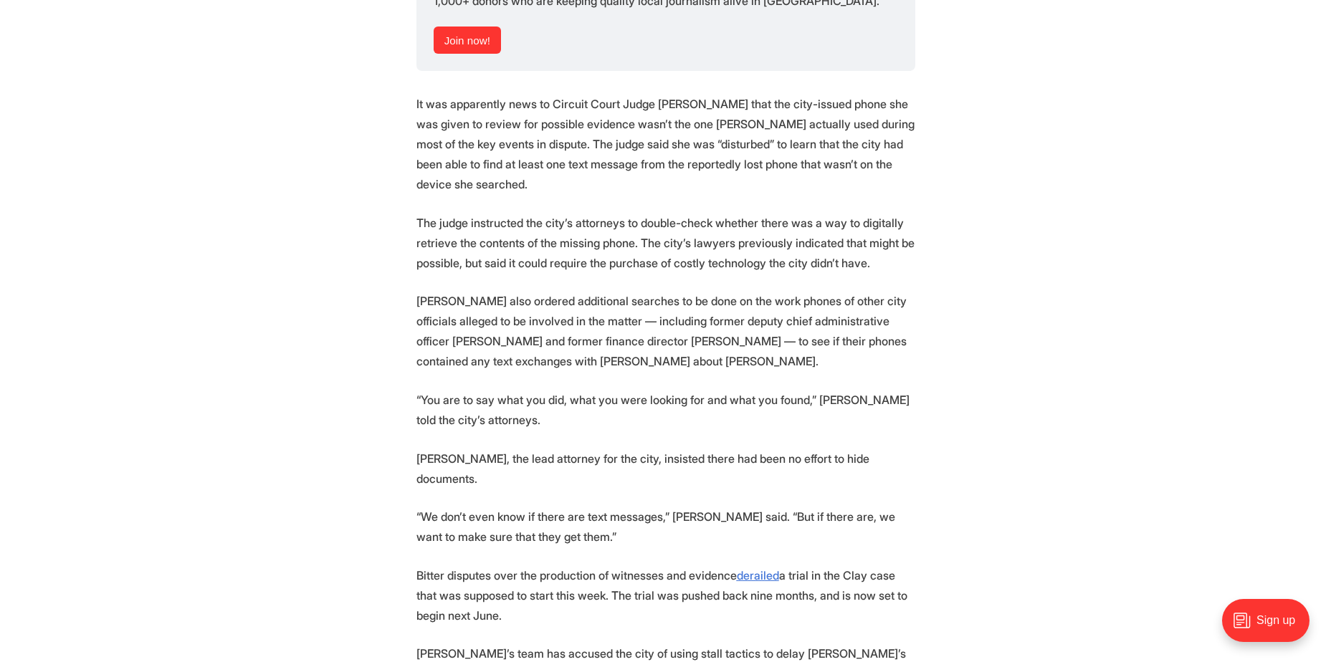
scroll to position [2007, 0]
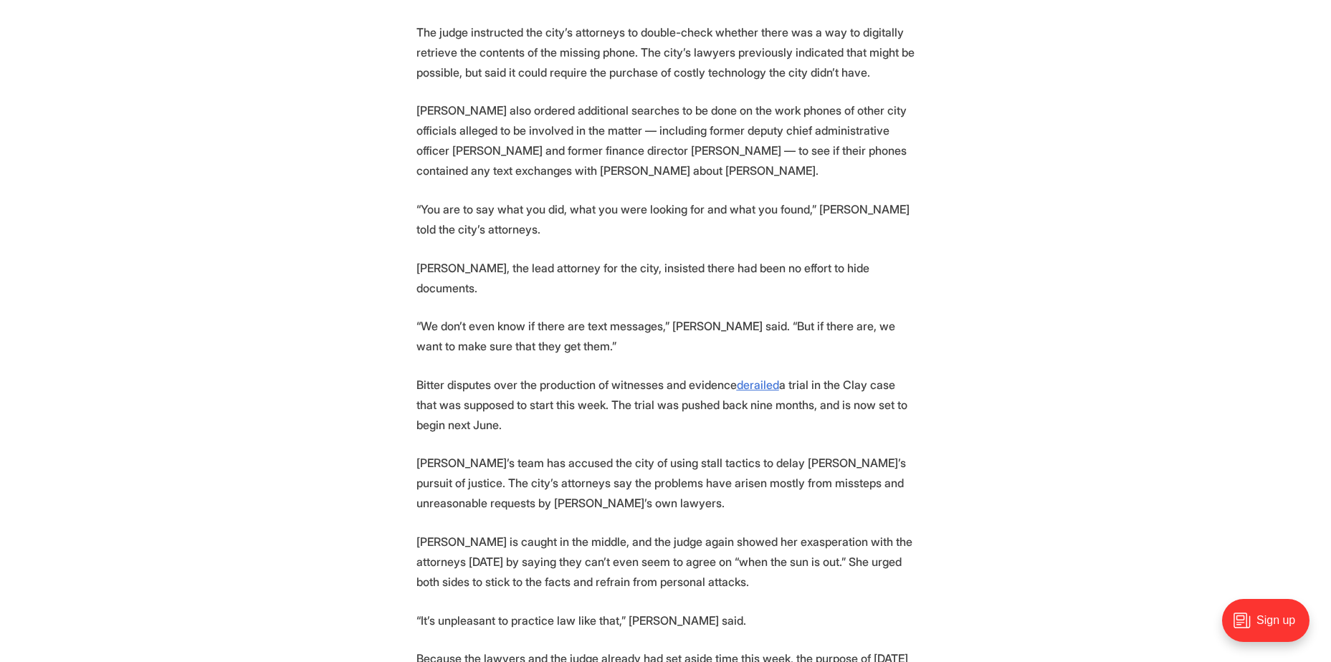
scroll to position [2150, 0]
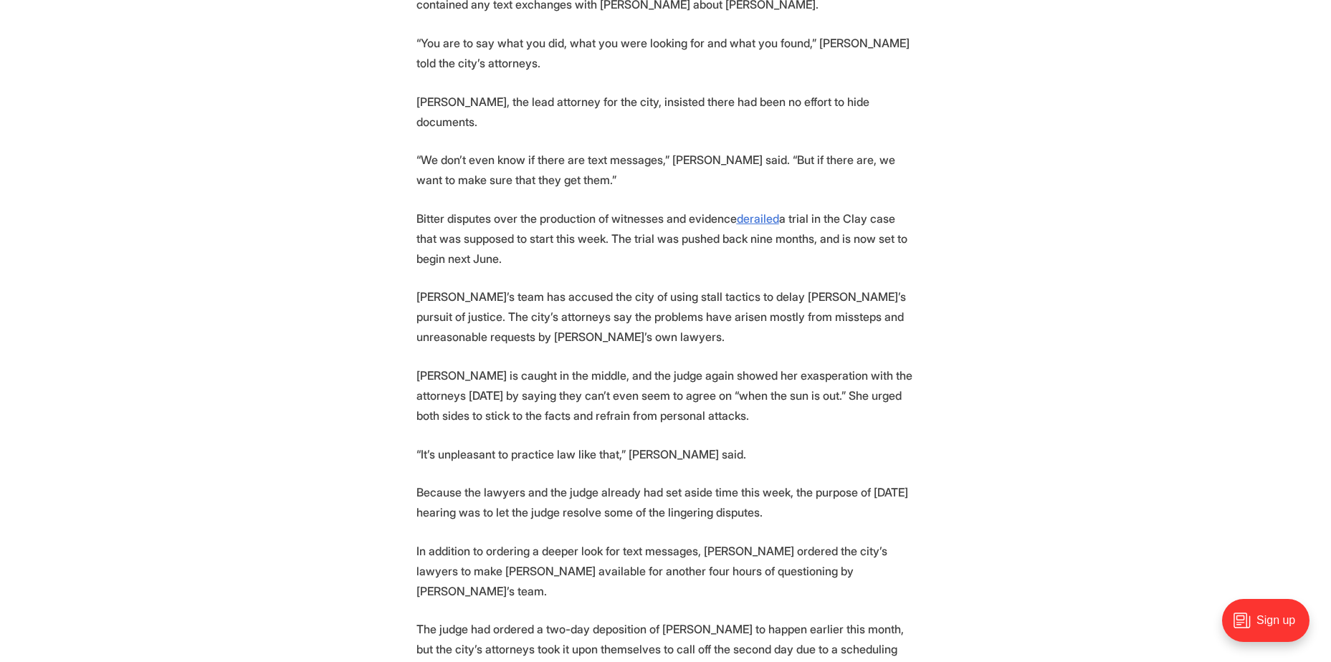
scroll to position [2293, 0]
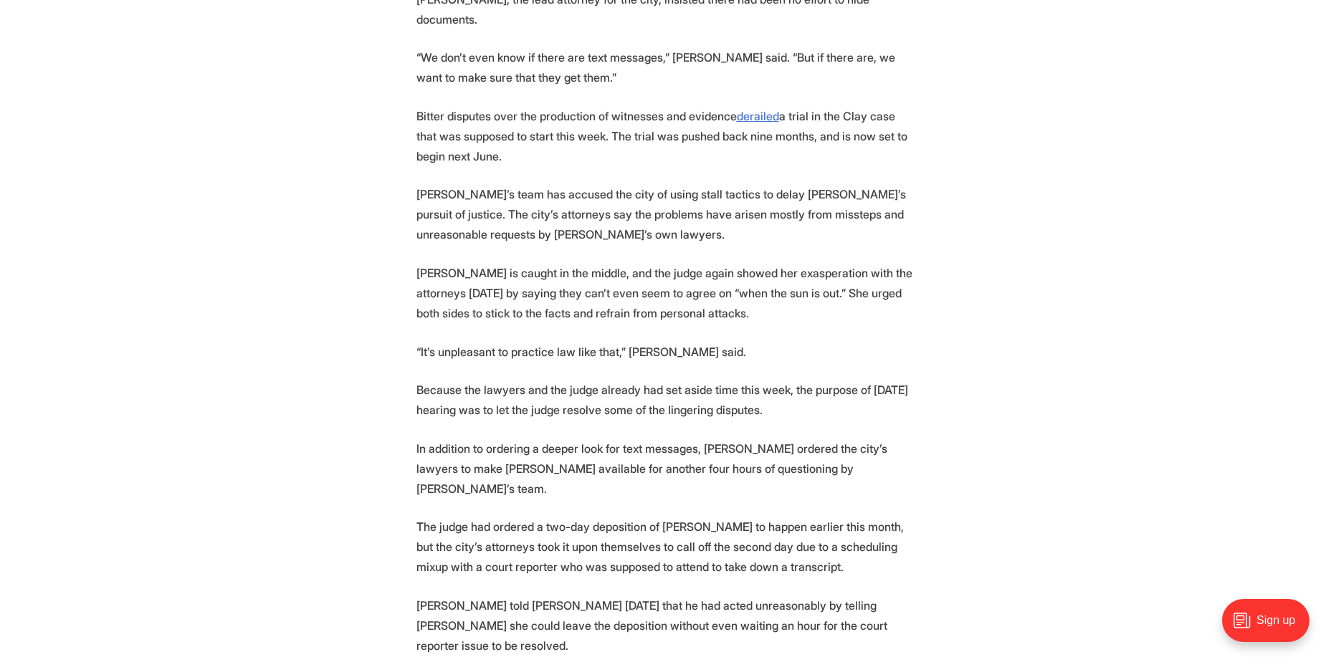
scroll to position [2437, 0]
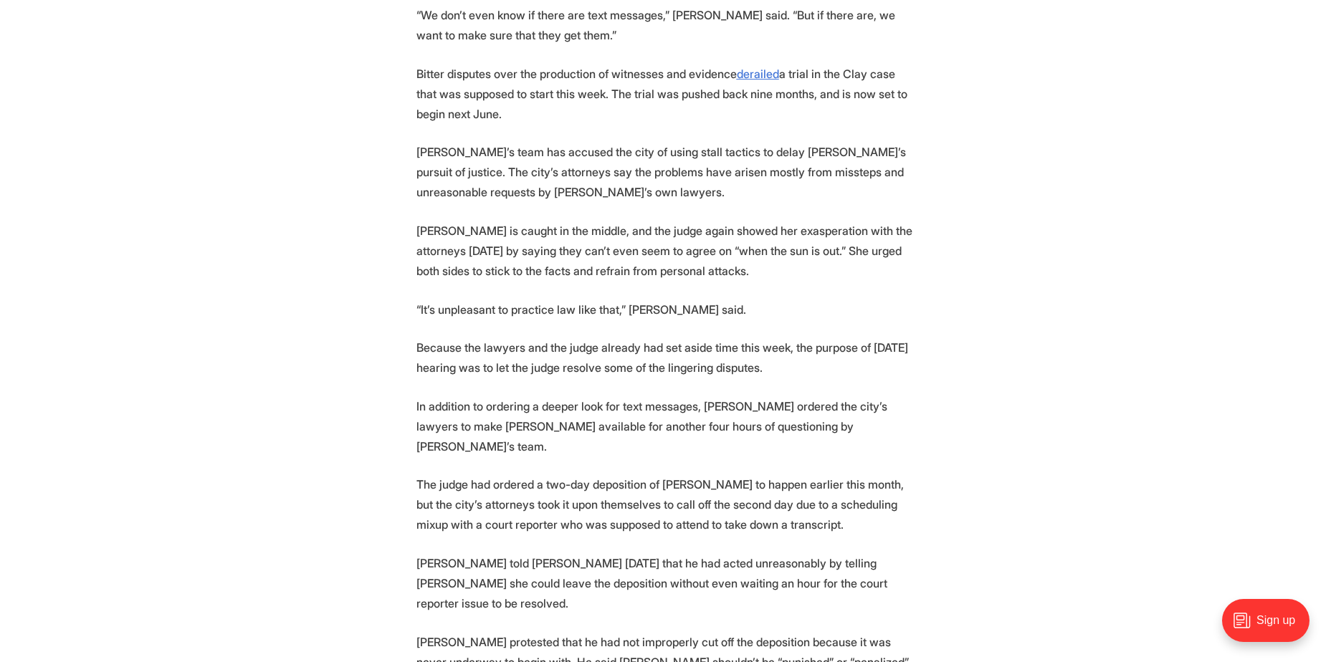
click at [442, 338] on p "Because the lawyers and the judge already had set aside time this week, the pur…" at bounding box center [665, 358] width 499 height 40
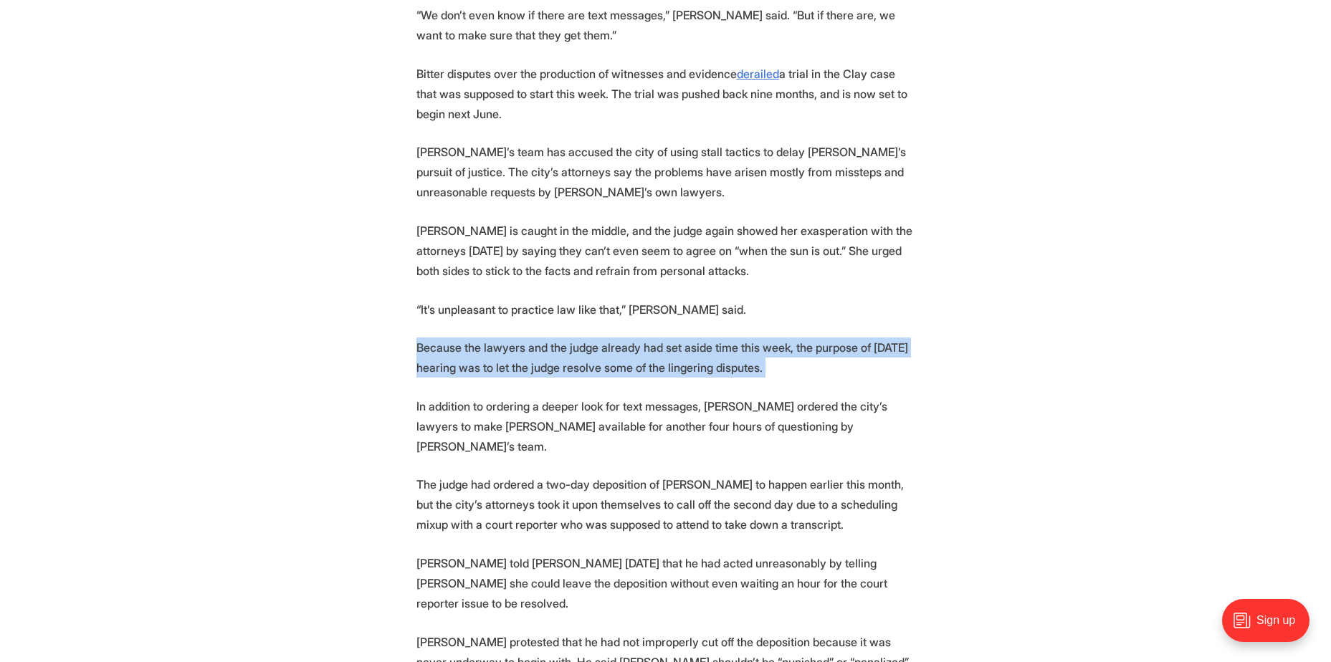
click at [442, 338] on p "Because the lawyers and the judge already had set aside time this week, the pur…" at bounding box center [665, 358] width 499 height 40
drag, startPoint x: 442, startPoint y: 261, endPoint x: 374, endPoint y: 267, distance: 68.4
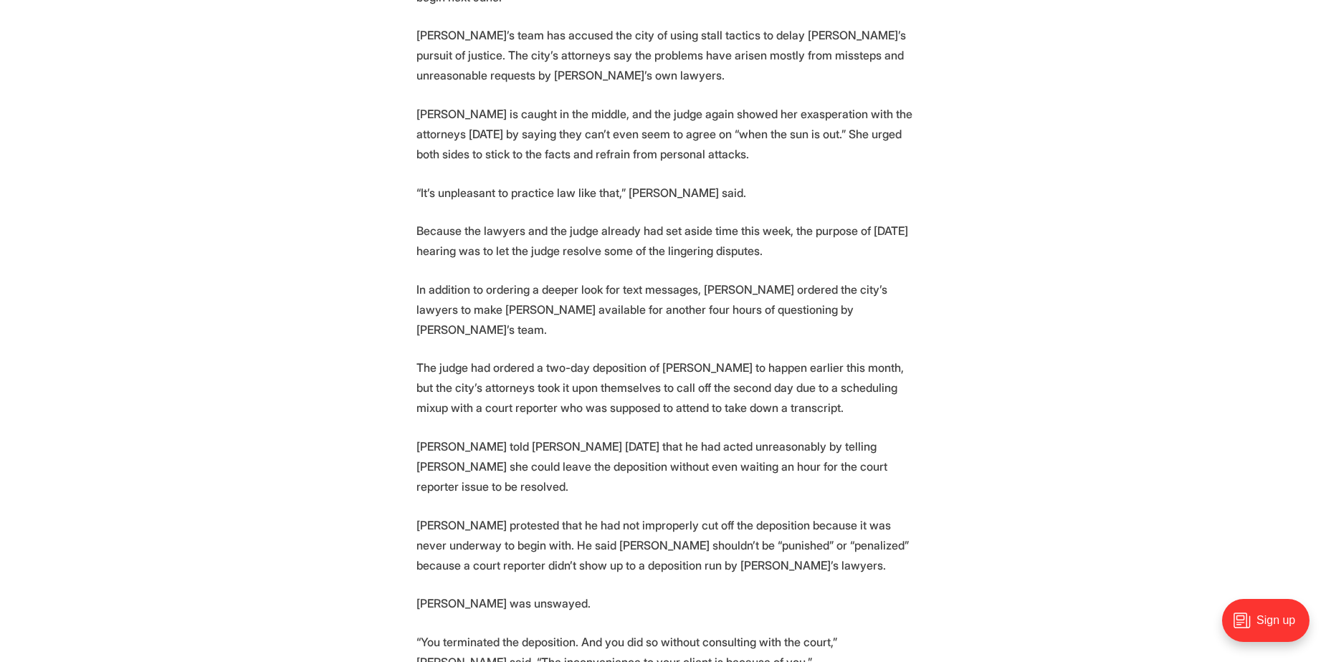
scroll to position [2580, 0]
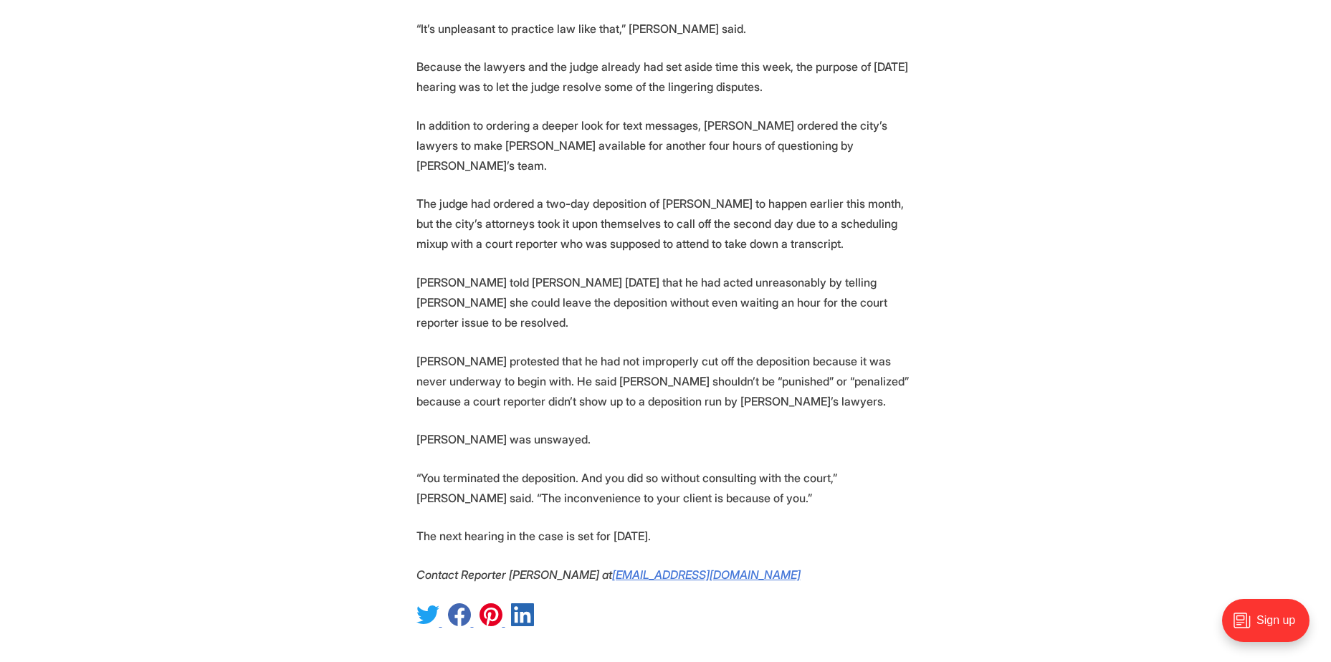
scroll to position [2723, 0]
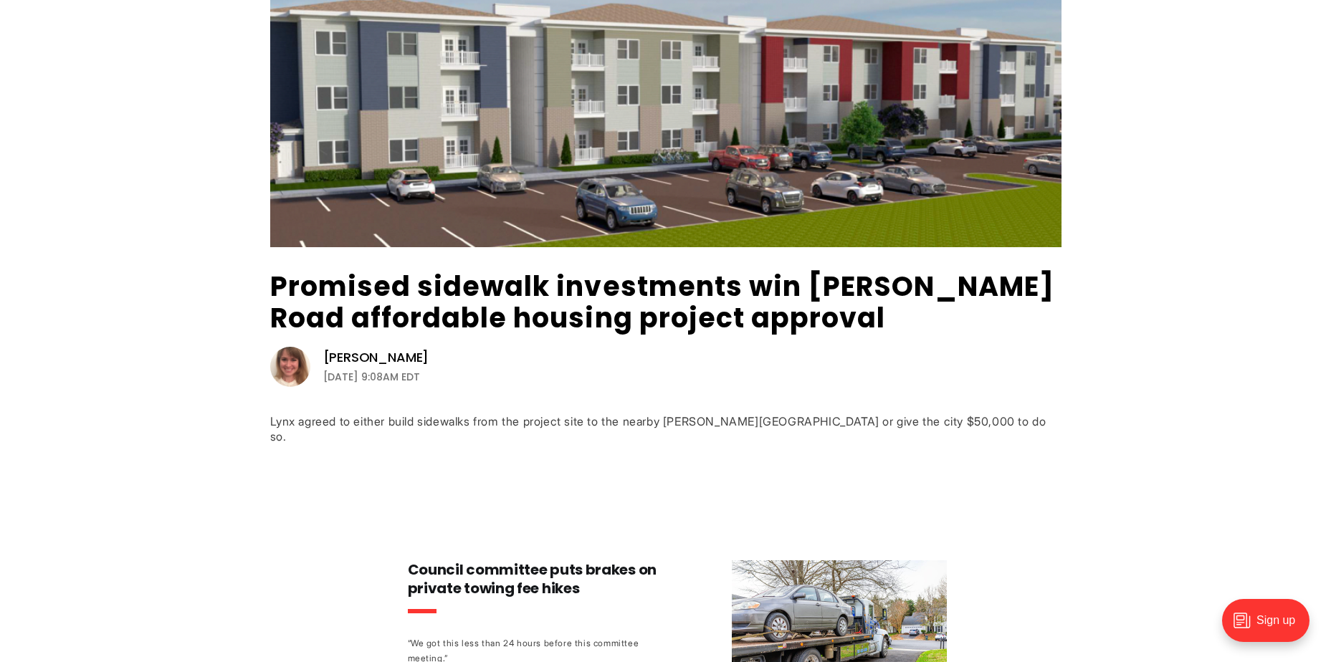
scroll to position [143, 0]
